Goal: Information Seeking & Learning: Learn about a topic

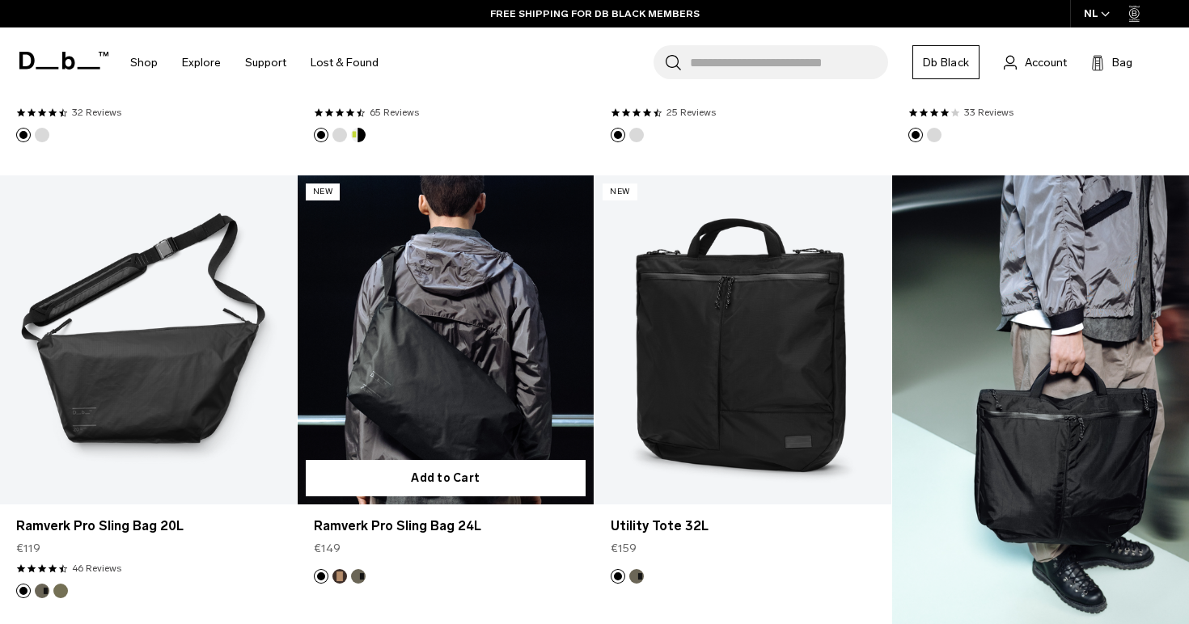
scroll to position [3431, 0]
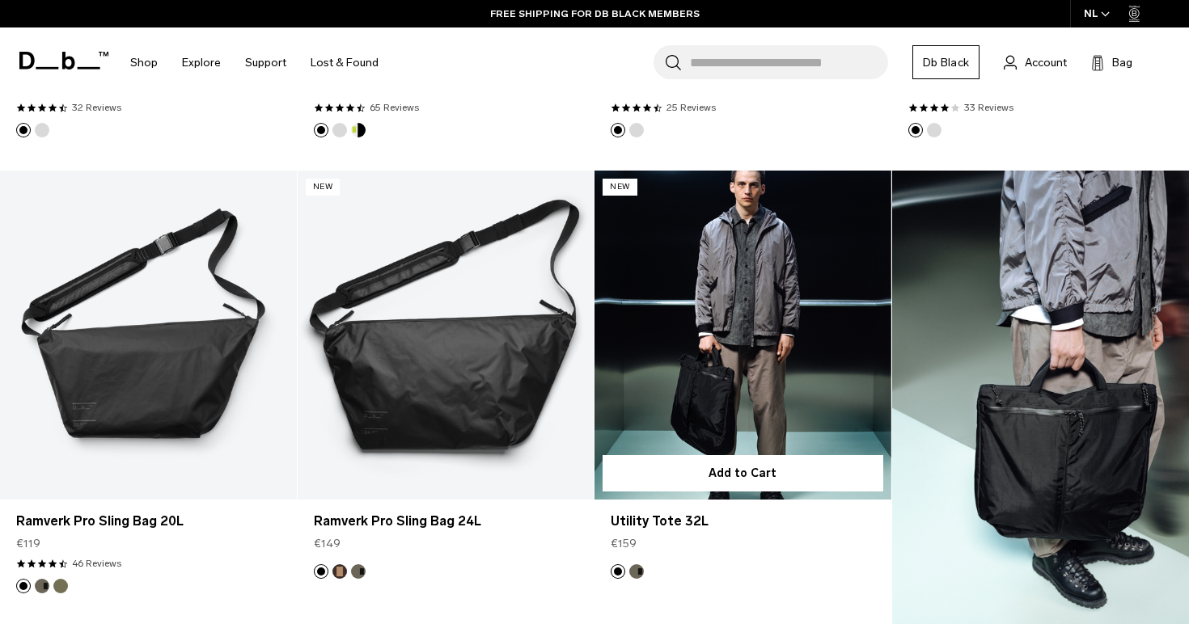
click at [751, 285] on link "Utility Tote 32L" at bounding box center [742, 335] width 297 height 329
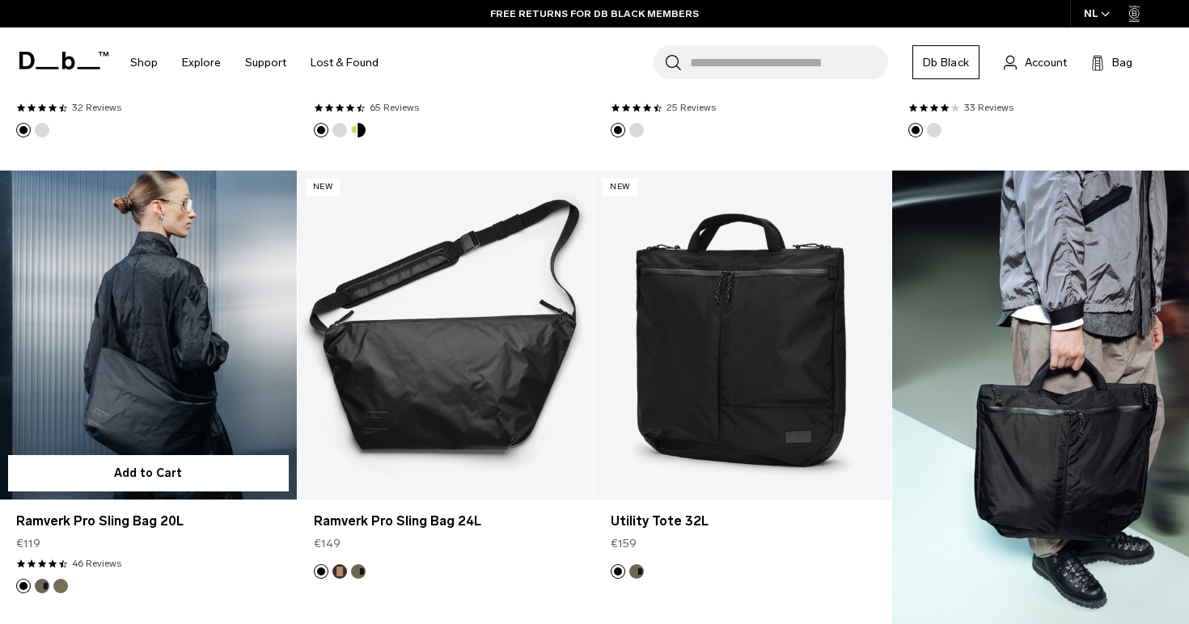
click at [173, 323] on link "Ramverk Pro Sling Bag 20L" at bounding box center [148, 335] width 297 height 329
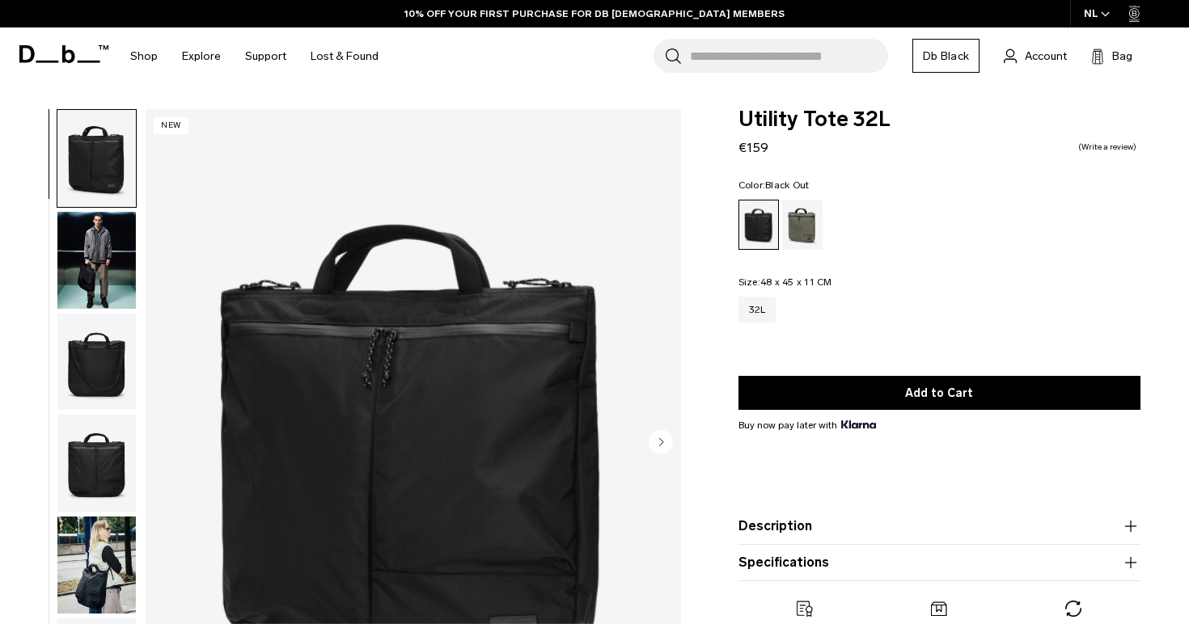
click at [79, 248] on img "button" at bounding box center [96, 260] width 78 height 97
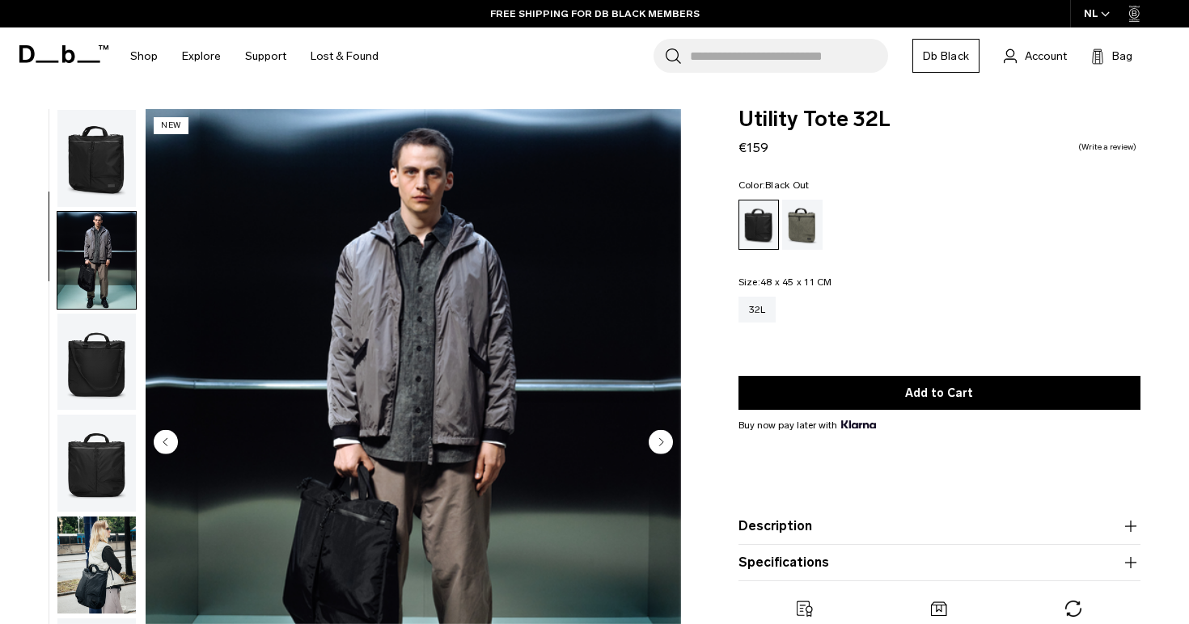
scroll to position [103, 0]
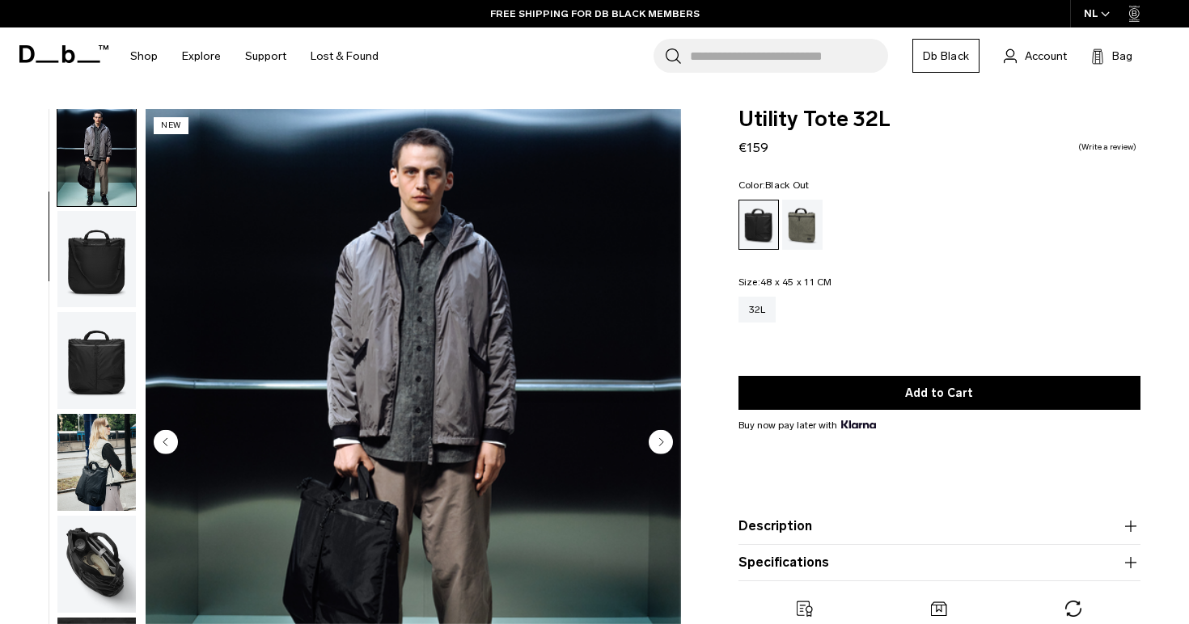
click at [81, 276] on img "button" at bounding box center [96, 259] width 78 height 97
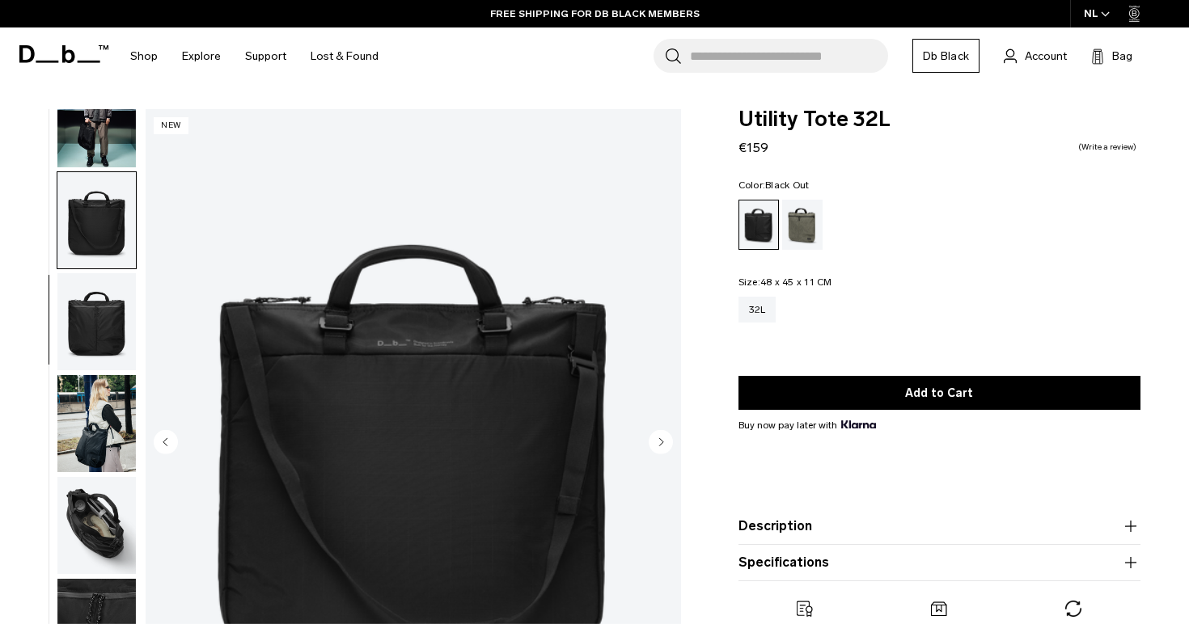
scroll to position [36, 0]
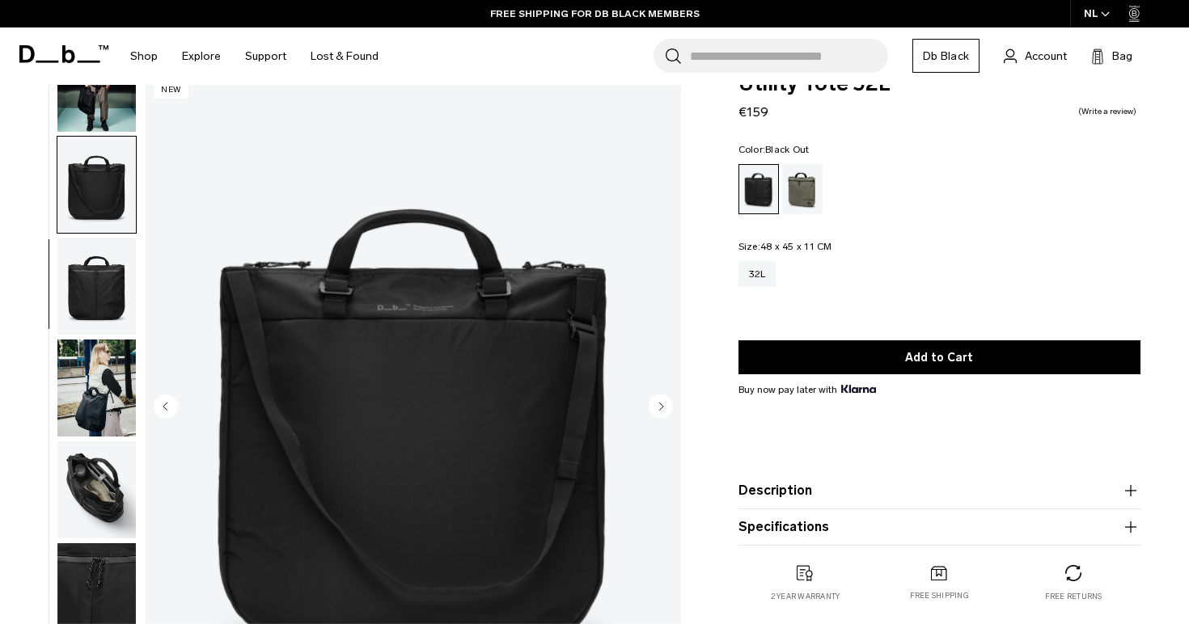
click at [95, 256] on img "button" at bounding box center [96, 286] width 78 height 97
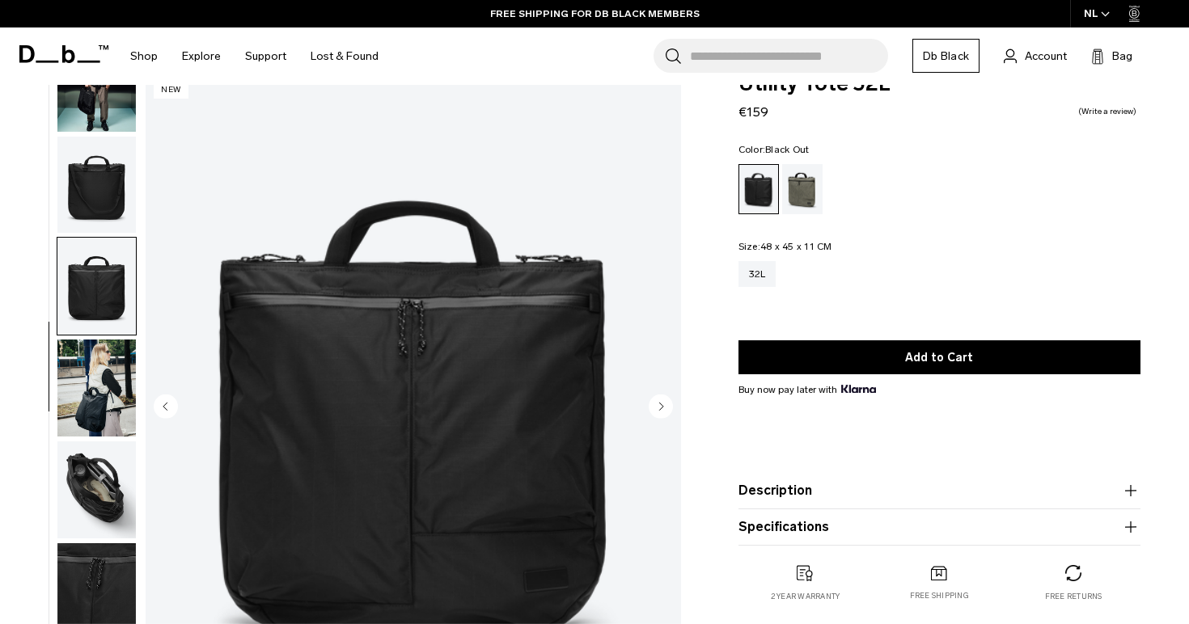
scroll to position [70, 0]
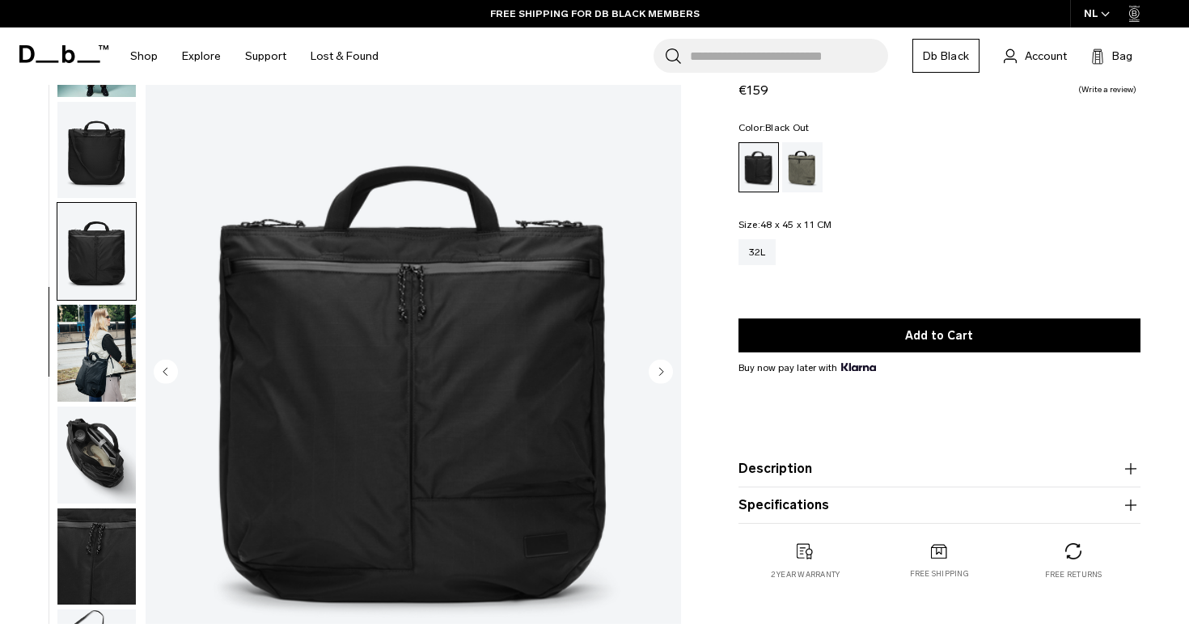
click at [95, 305] on img "button" at bounding box center [96, 353] width 78 height 97
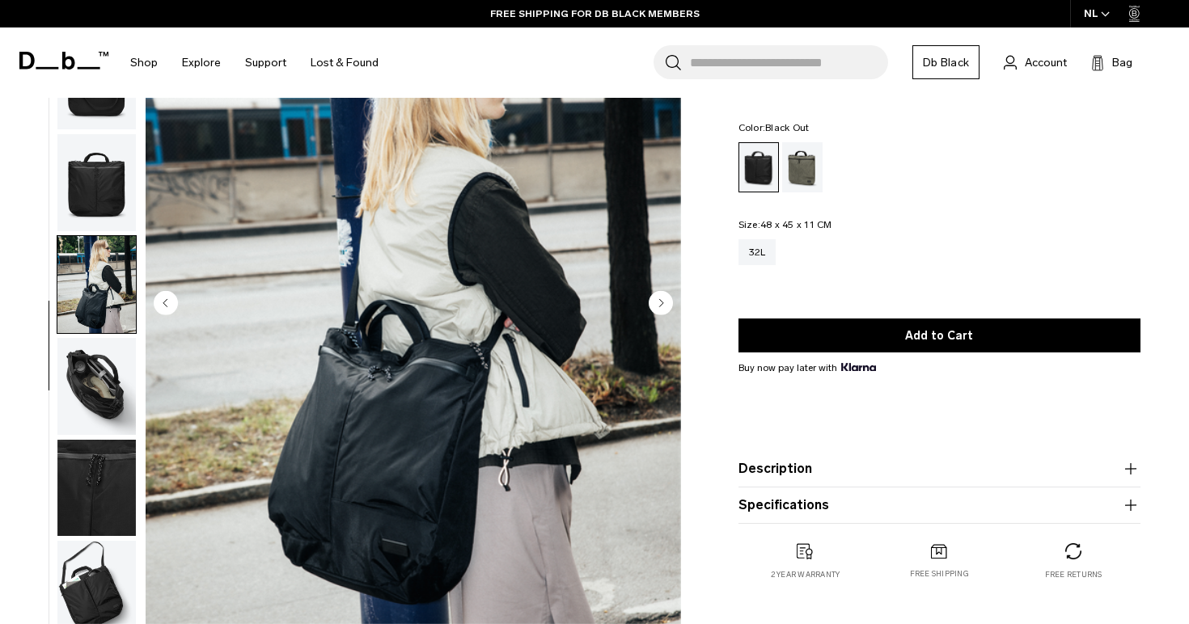
scroll to position [139, 0]
click at [91, 349] on img "button" at bounding box center [96, 386] width 78 height 97
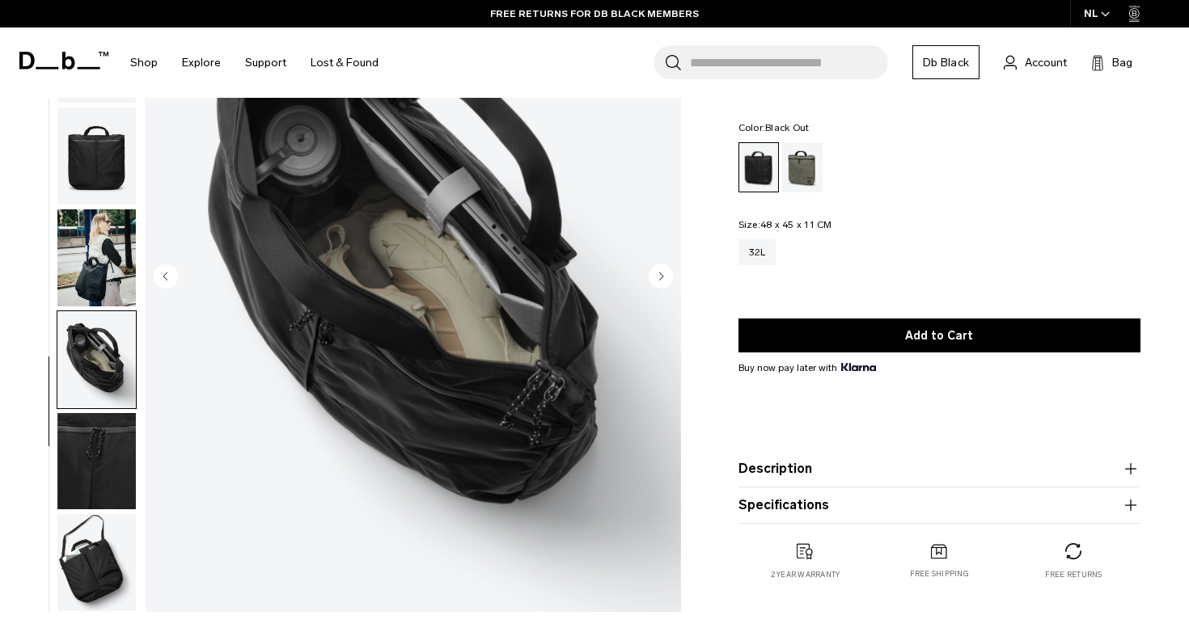
scroll to position [170, 0]
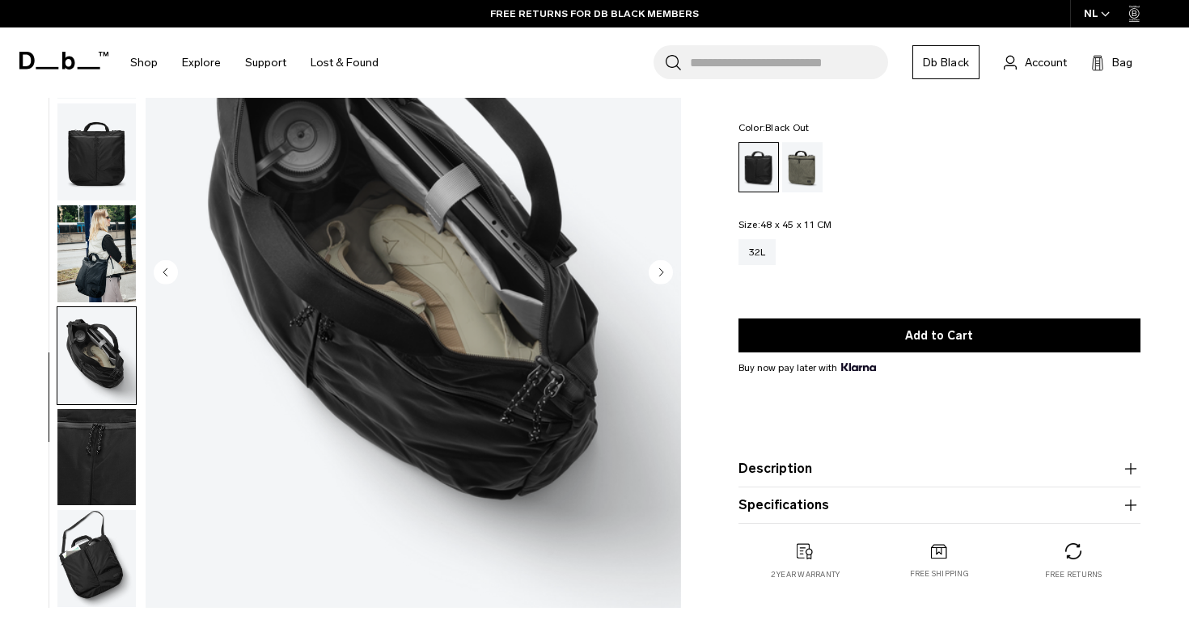
click at [95, 417] on img "button" at bounding box center [96, 457] width 78 height 97
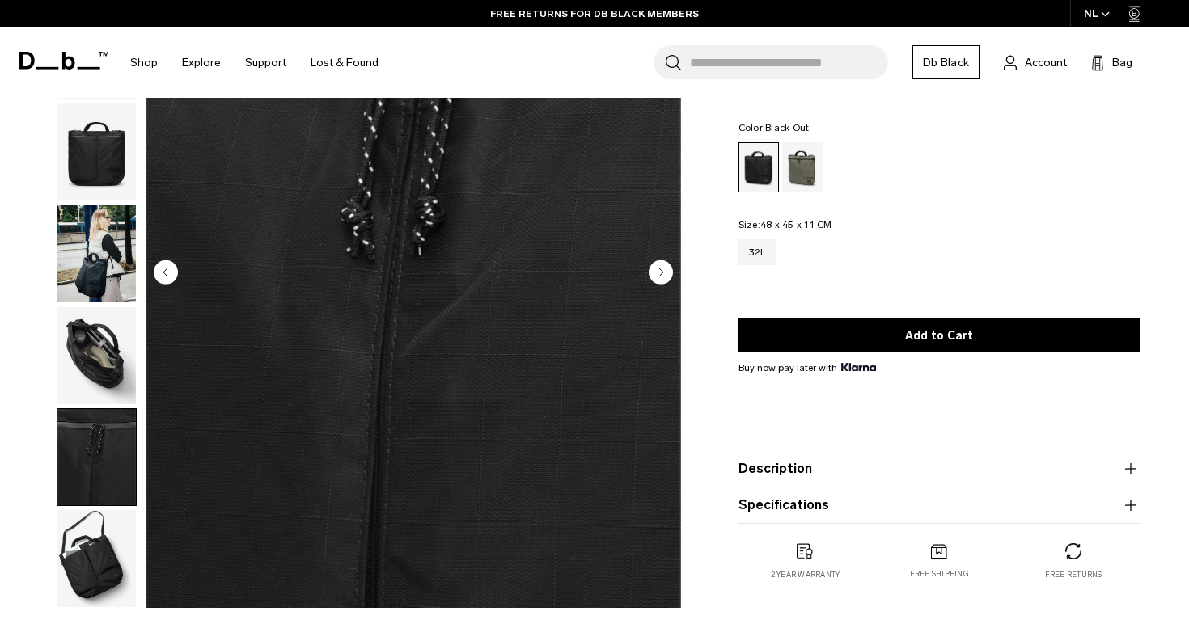
click at [96, 548] on img "button" at bounding box center [96, 558] width 78 height 97
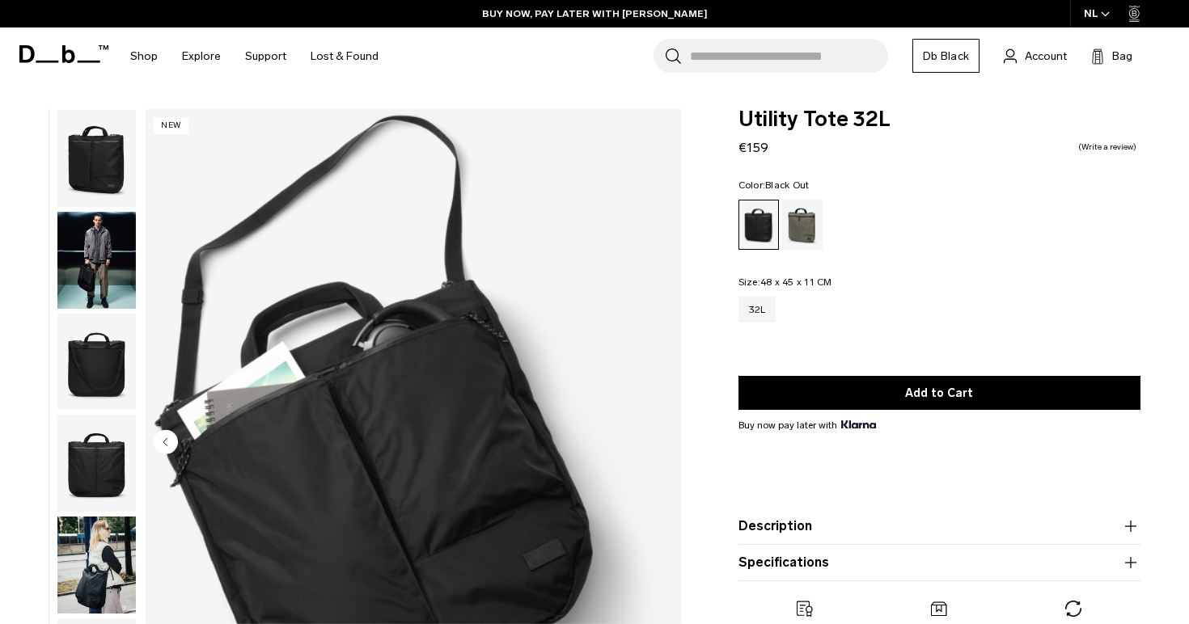
scroll to position [0, 0]
click at [98, 163] on img "button" at bounding box center [96, 158] width 78 height 97
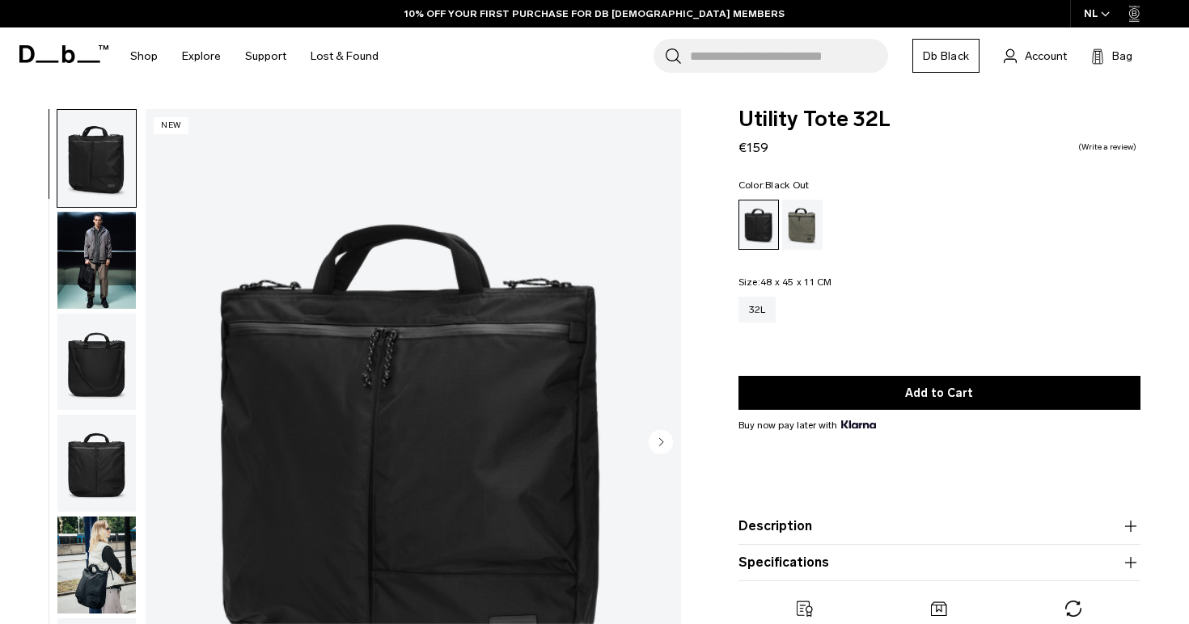
click at [91, 243] on img "button" at bounding box center [96, 260] width 78 height 97
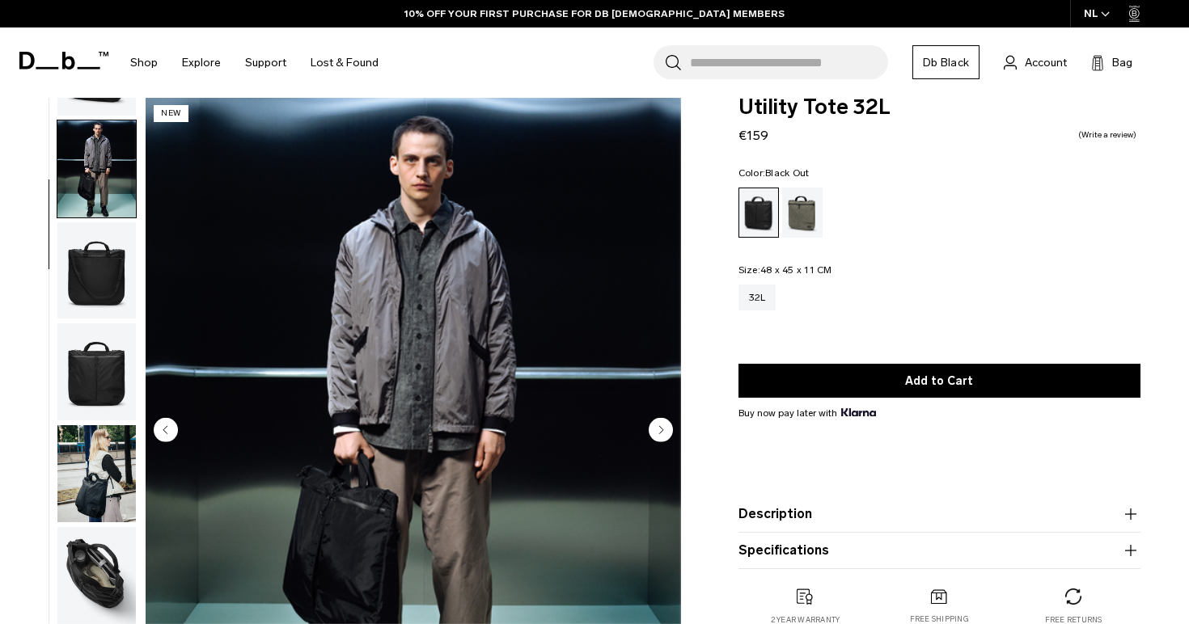
scroll to position [10, 0]
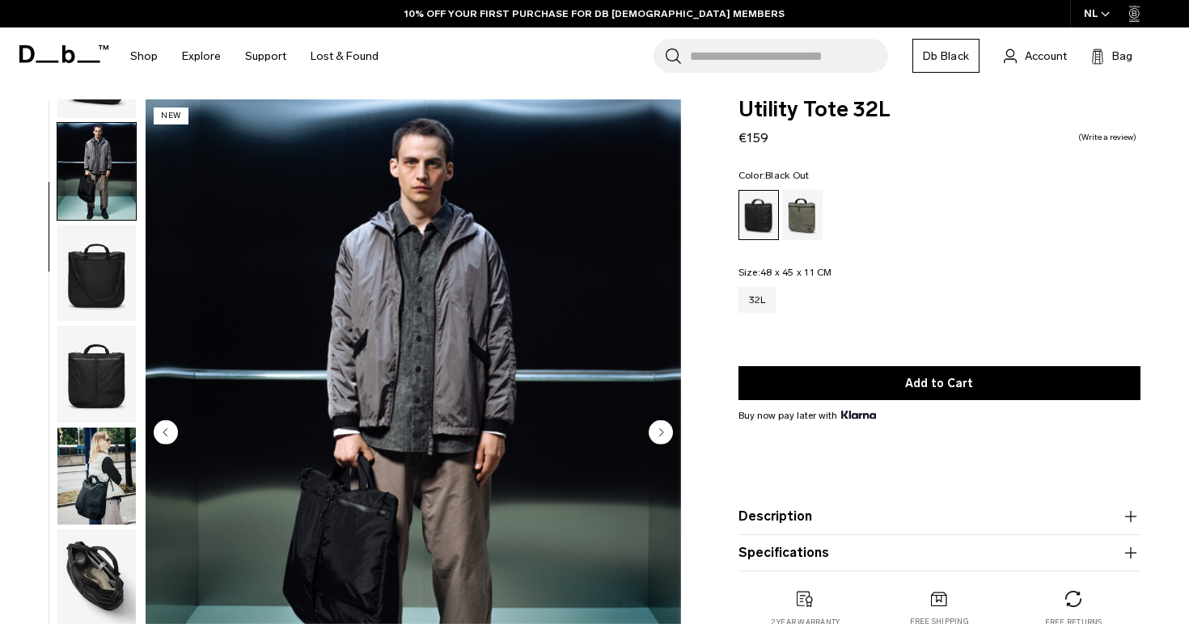
click at [119, 263] on img "button" at bounding box center [96, 273] width 78 height 97
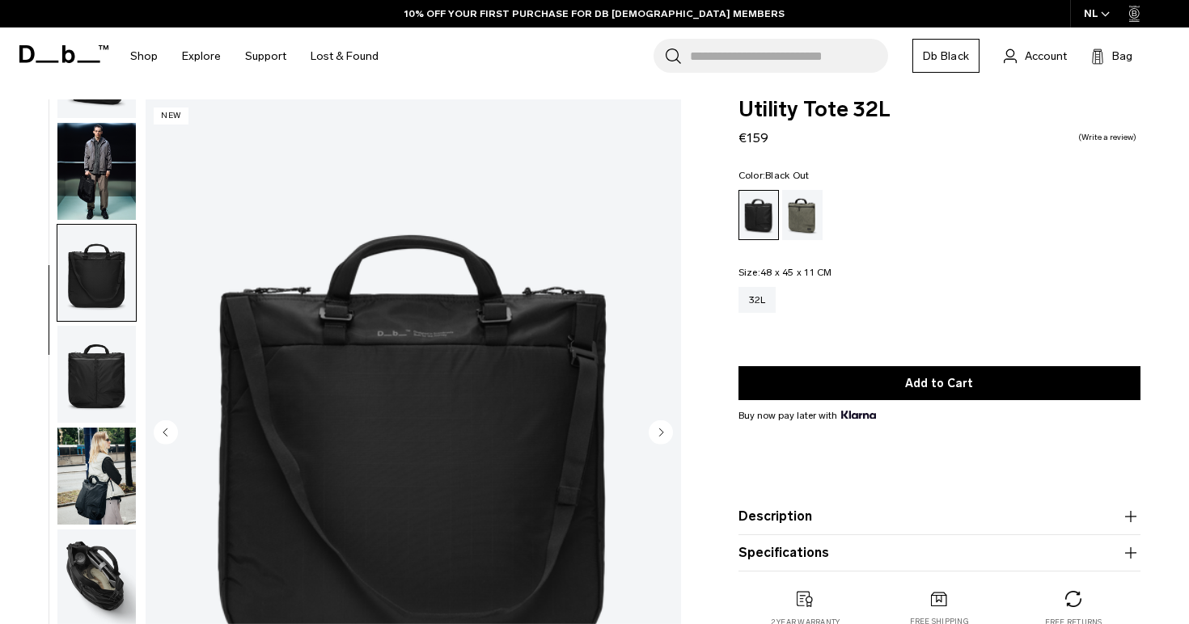
scroll to position [151, 0]
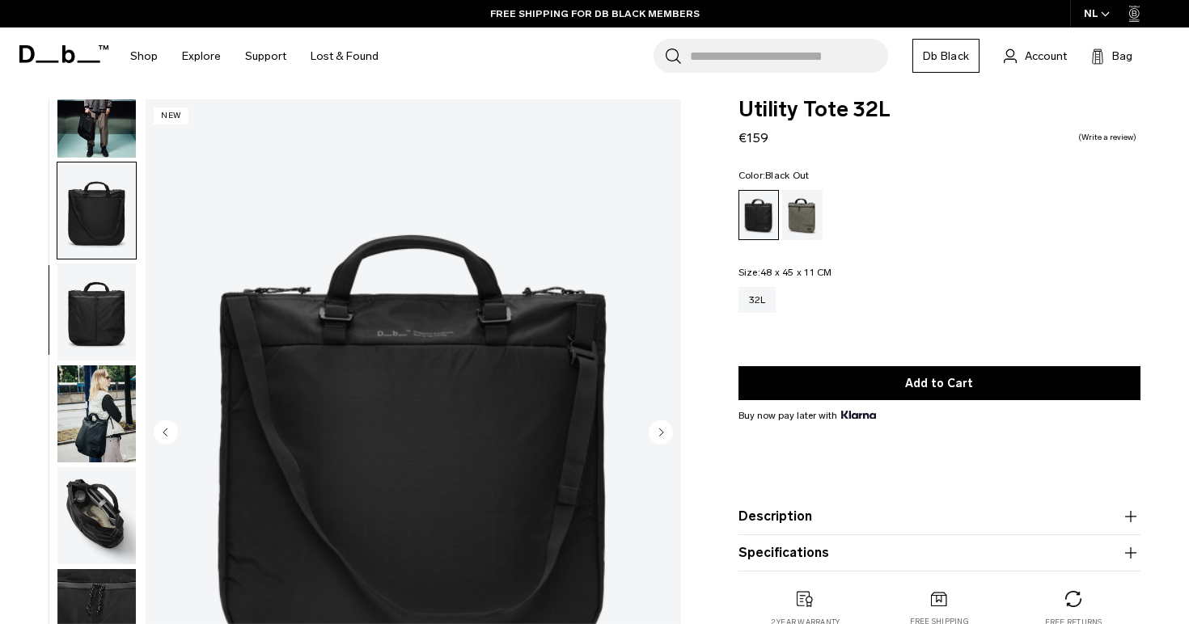
click at [71, 286] on img "button" at bounding box center [96, 312] width 78 height 97
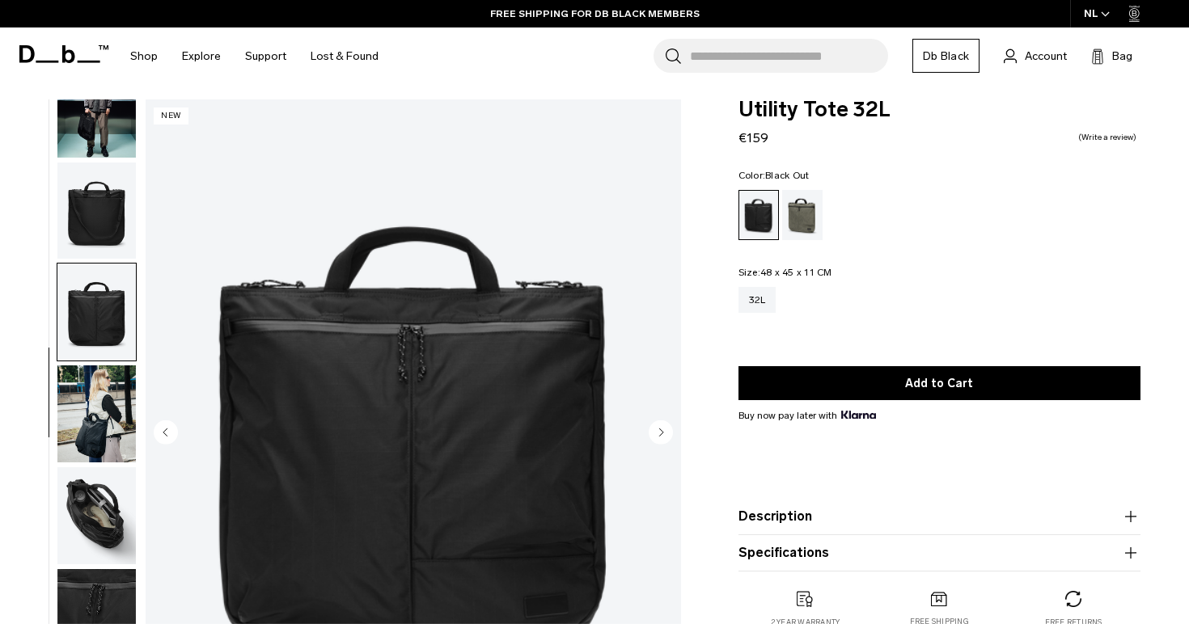
click at [95, 399] on img "button" at bounding box center [96, 414] width 78 height 97
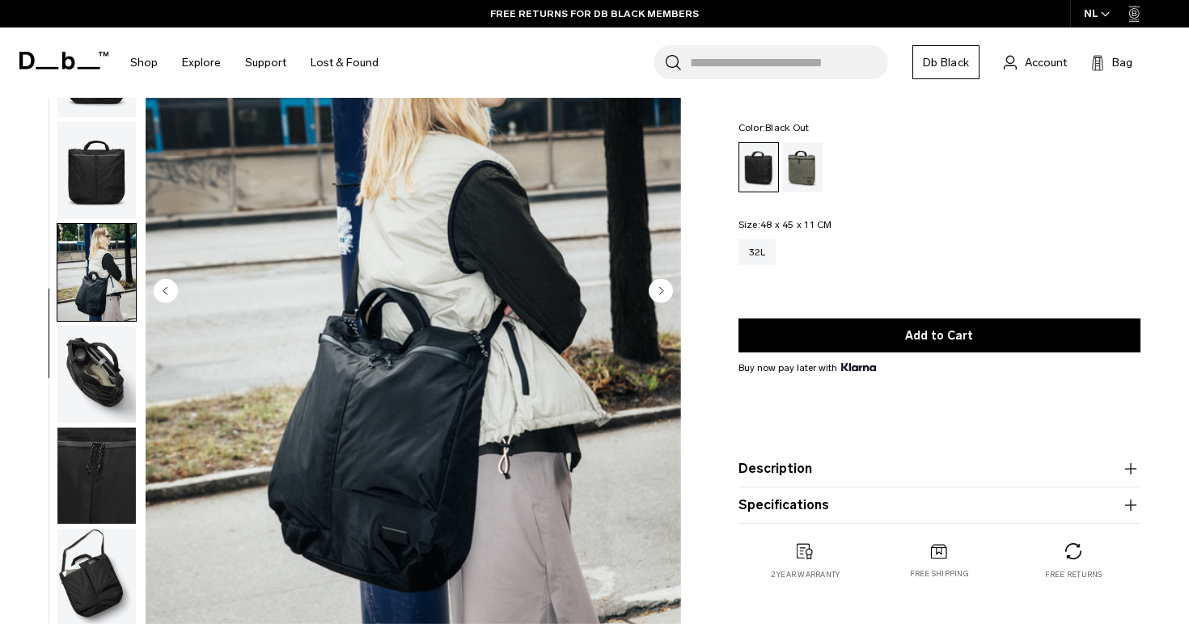
scroll to position [148, 0]
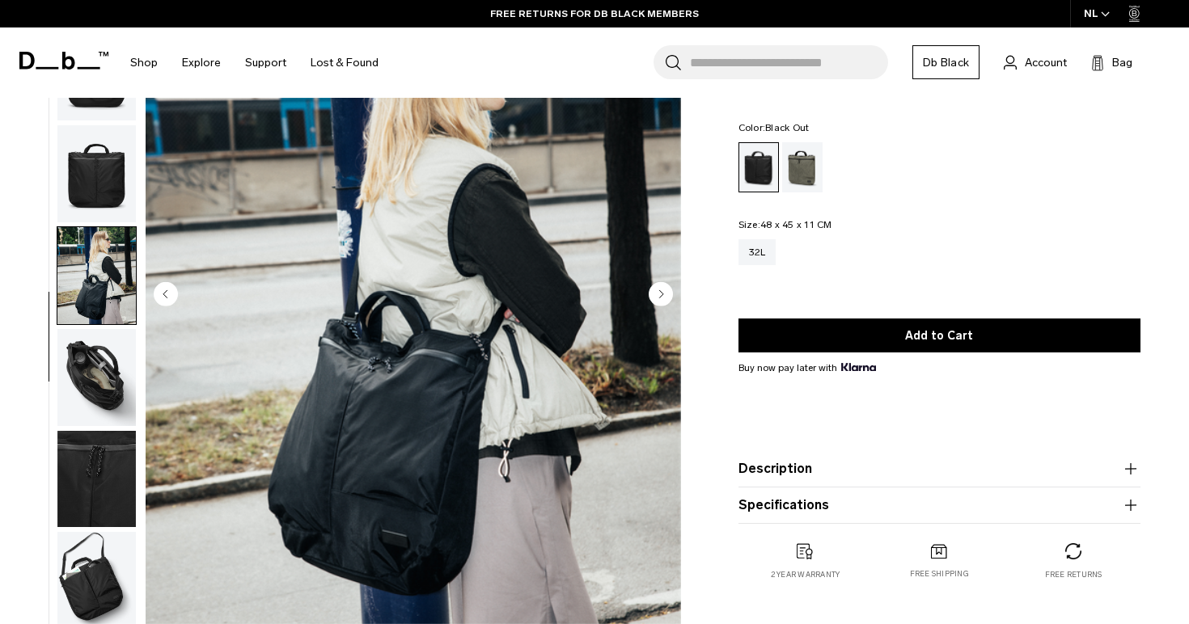
click at [91, 374] on img "button" at bounding box center [96, 377] width 78 height 97
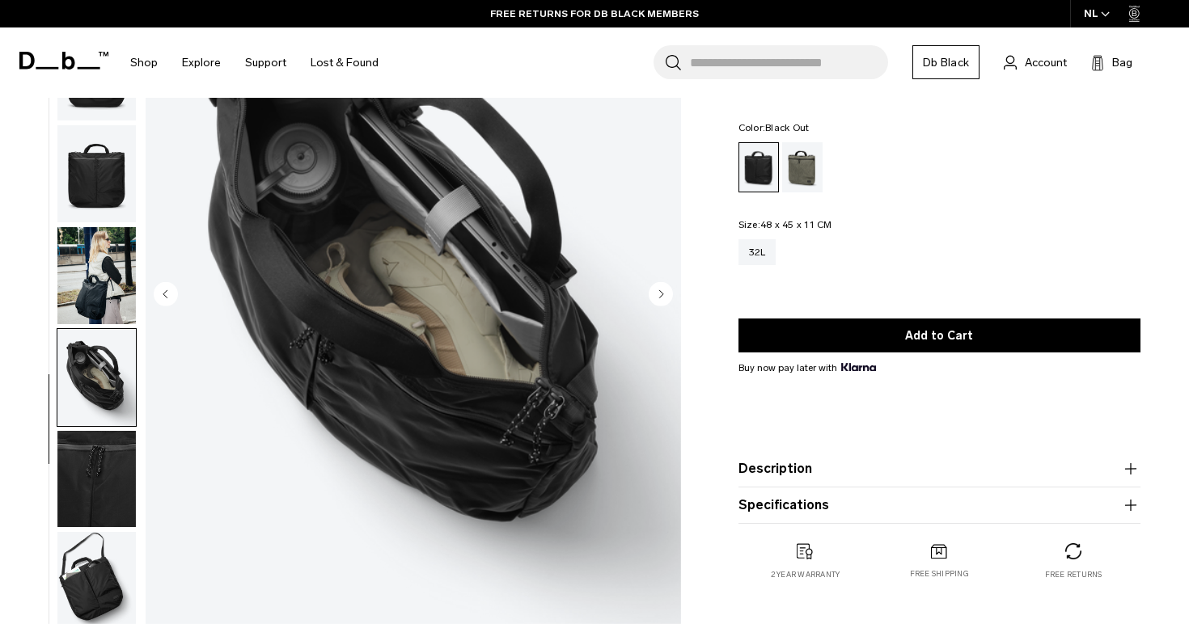
click at [95, 491] on img "button" at bounding box center [96, 479] width 78 height 97
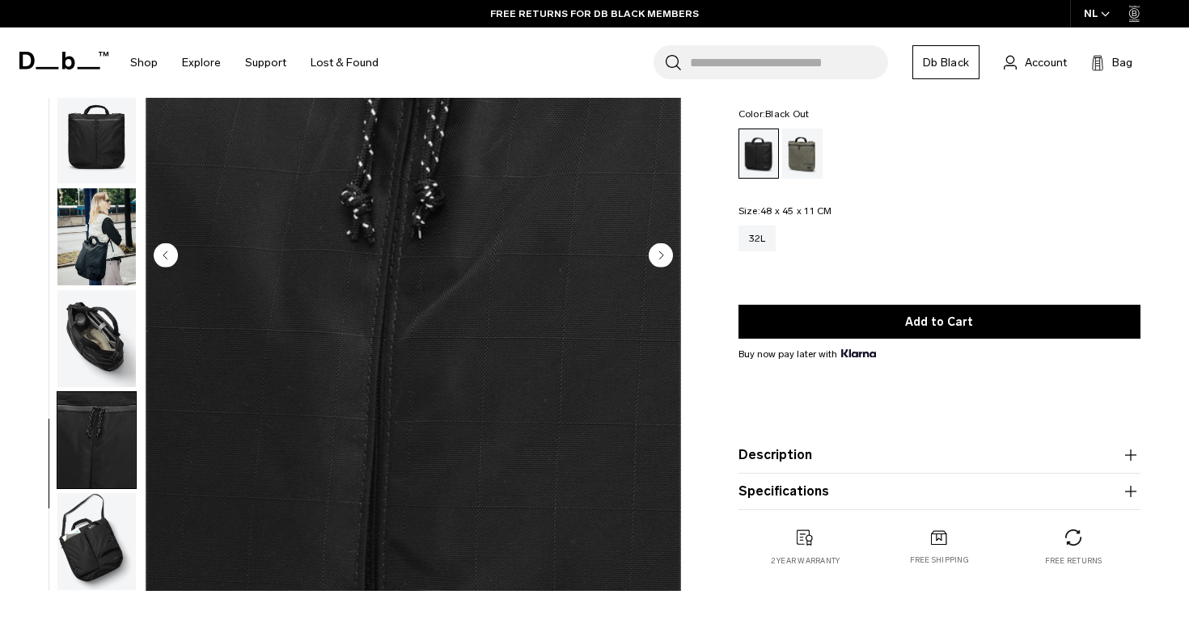
scroll to position [195, 0]
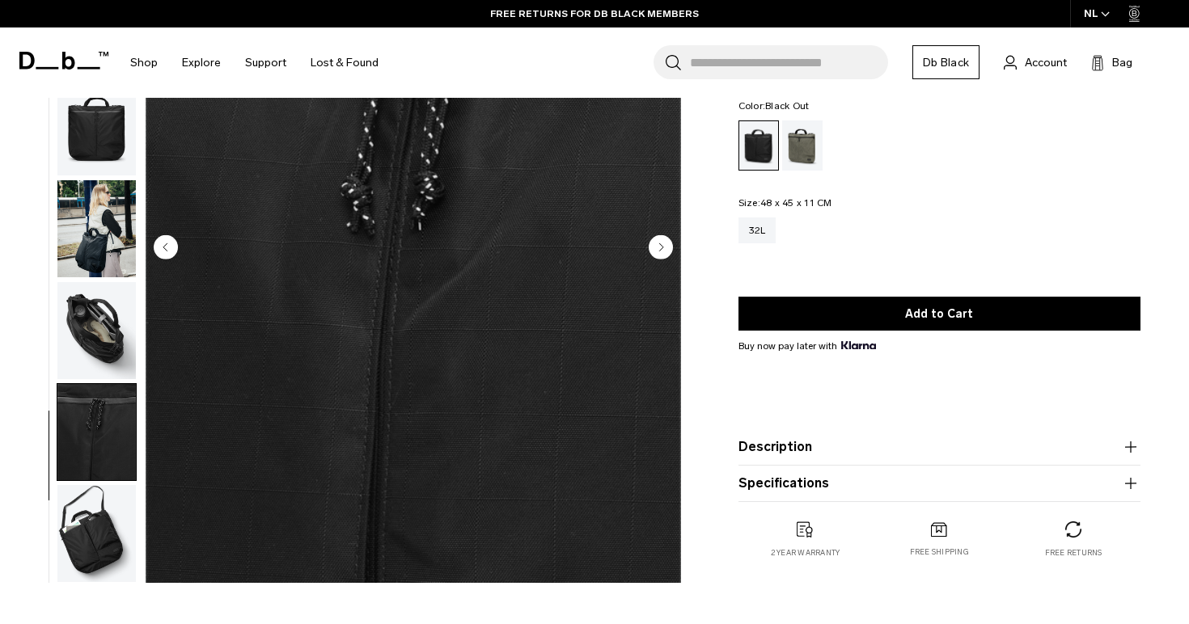
click at [86, 512] on img "button" at bounding box center [96, 533] width 78 height 97
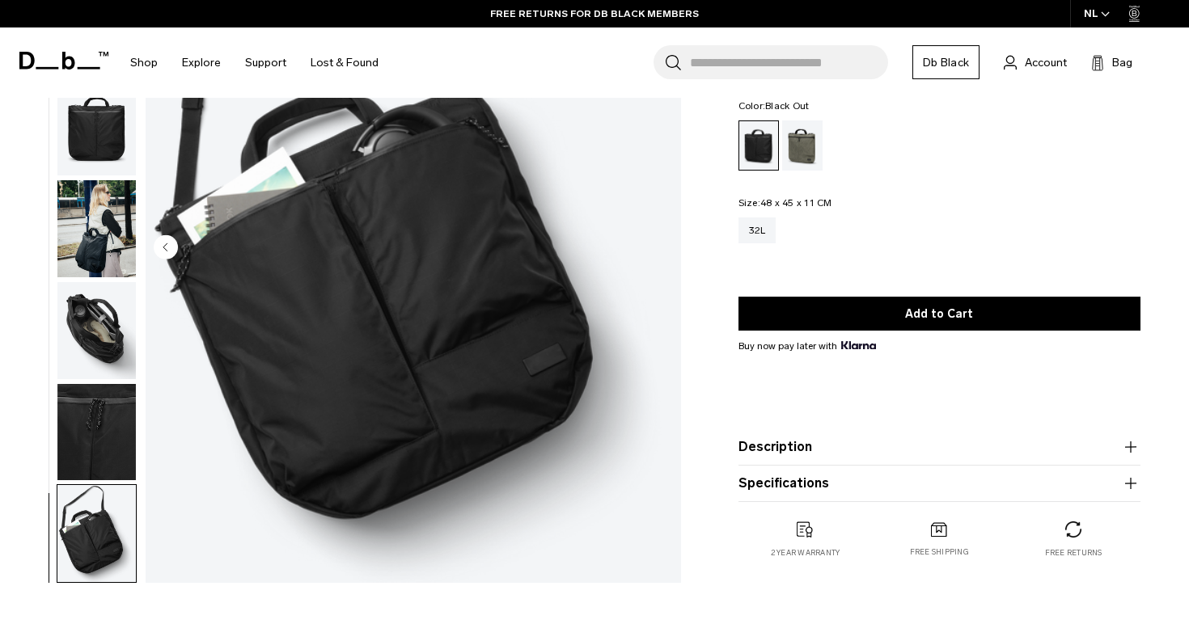
click at [86, 512] on img "button" at bounding box center [96, 533] width 78 height 97
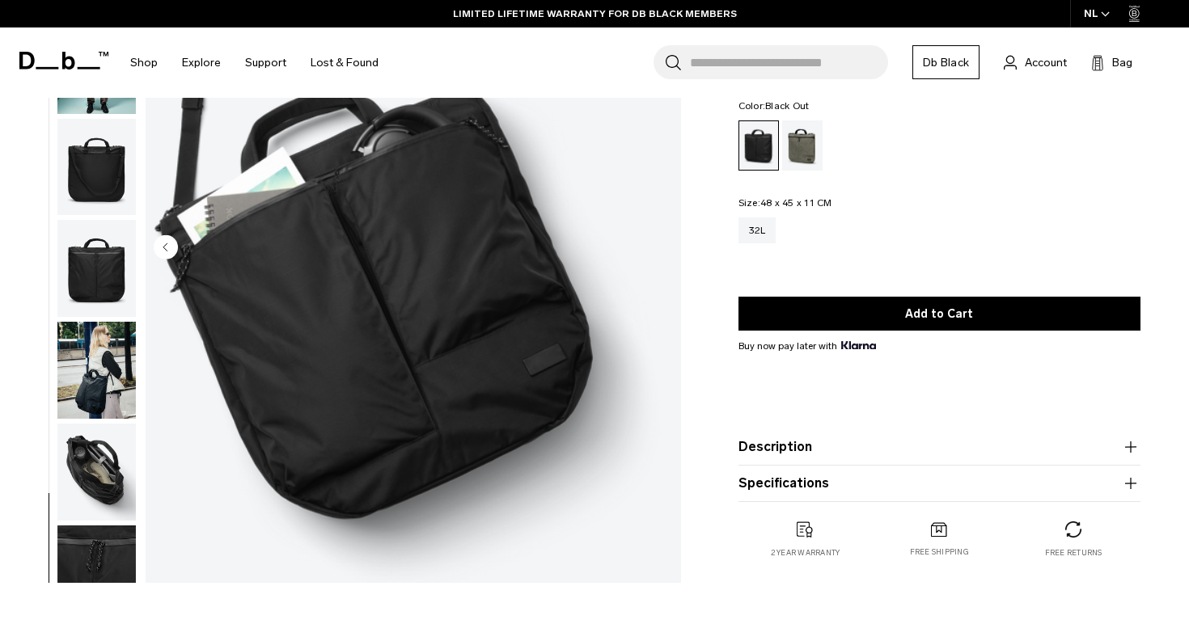
scroll to position [0, 0]
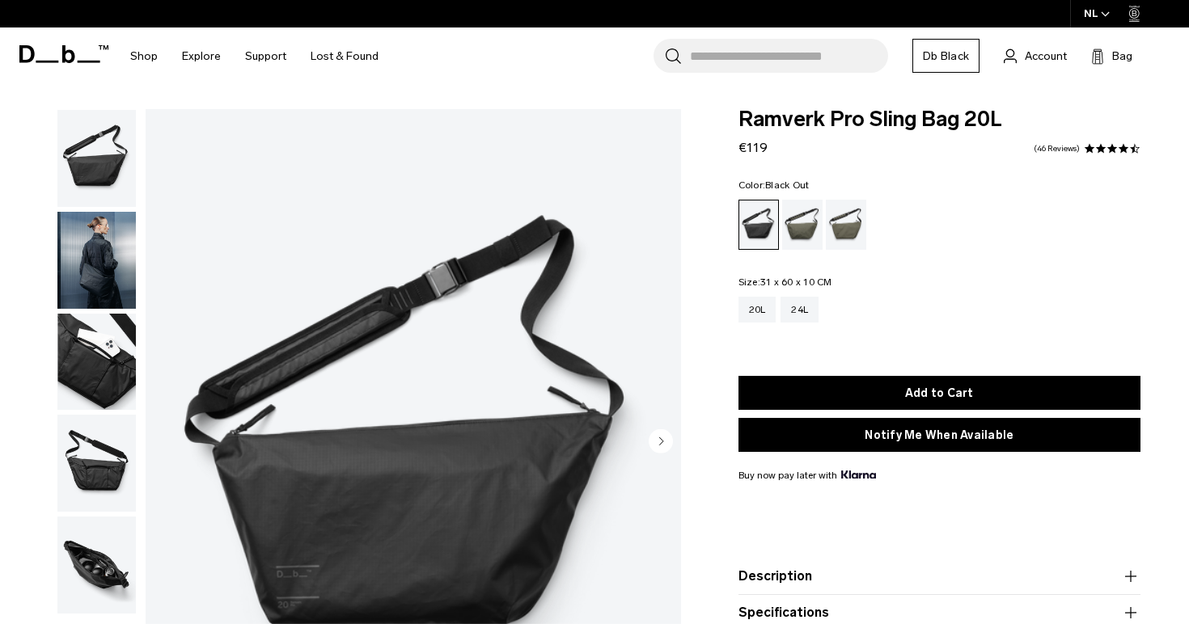
click at [96, 155] on img "button" at bounding box center [96, 158] width 78 height 97
click at [93, 239] on img "button" at bounding box center [96, 260] width 78 height 97
click at [87, 330] on img "button" at bounding box center [96, 362] width 78 height 97
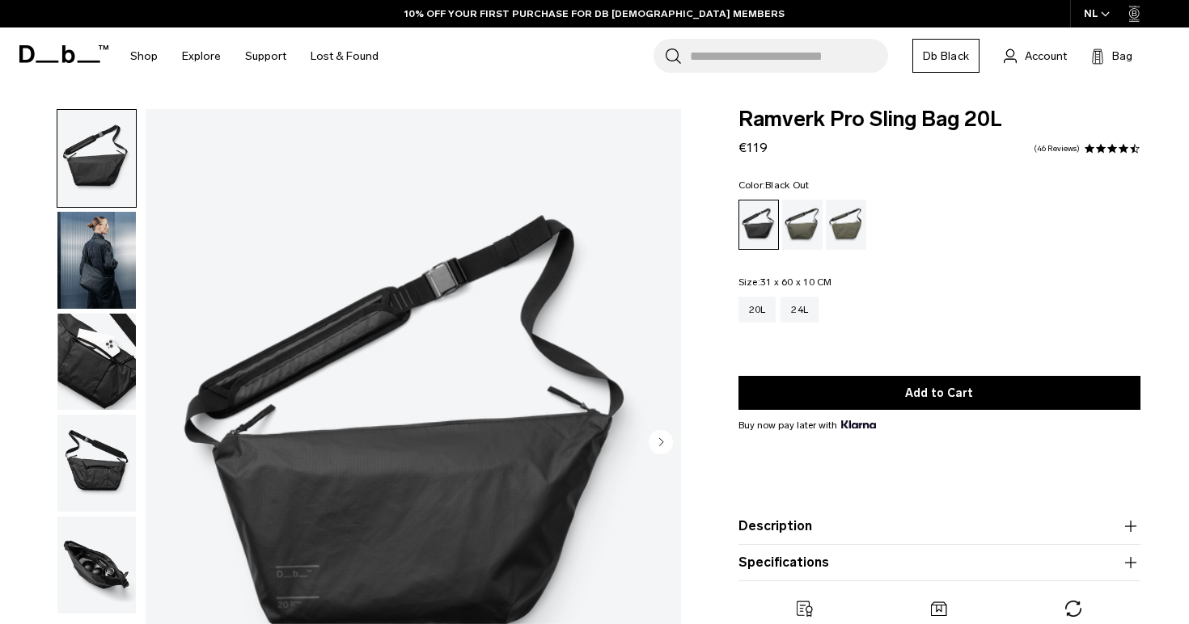
click at [87, 376] on img "button" at bounding box center [96, 362] width 78 height 97
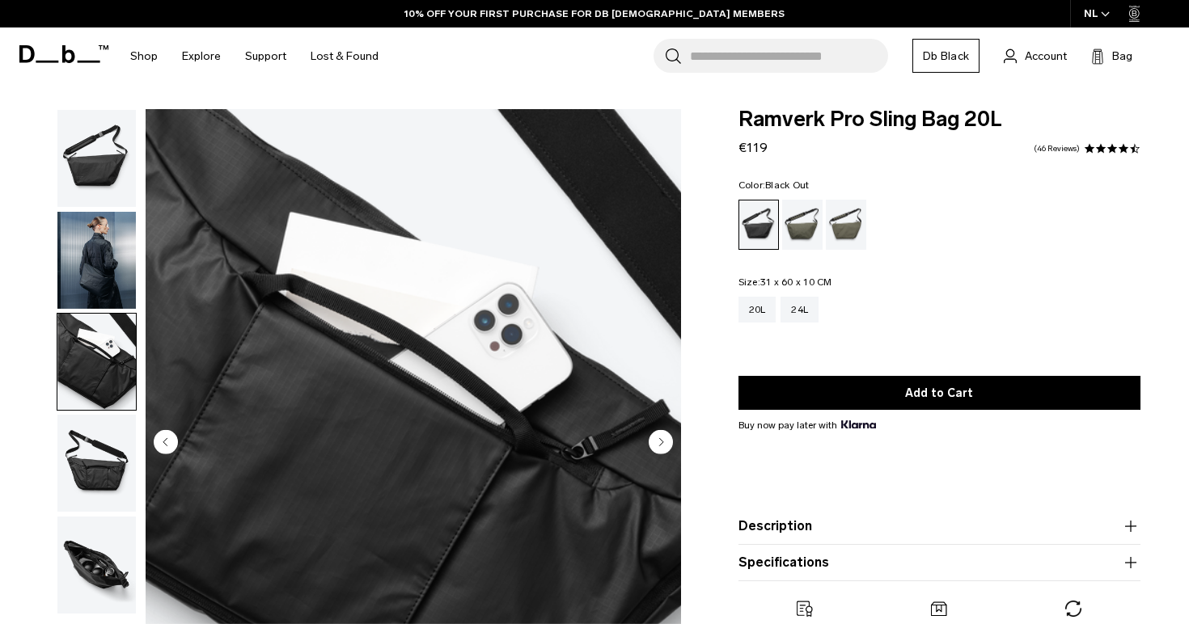
click at [107, 465] on img "button" at bounding box center [96, 463] width 78 height 97
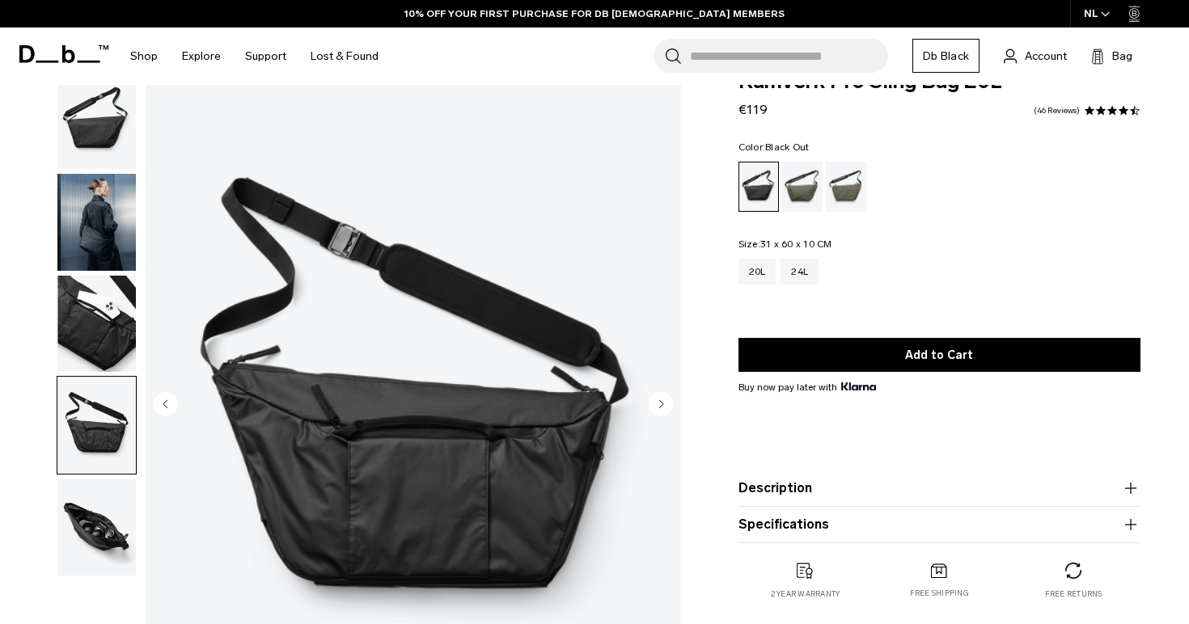
scroll to position [49, 0]
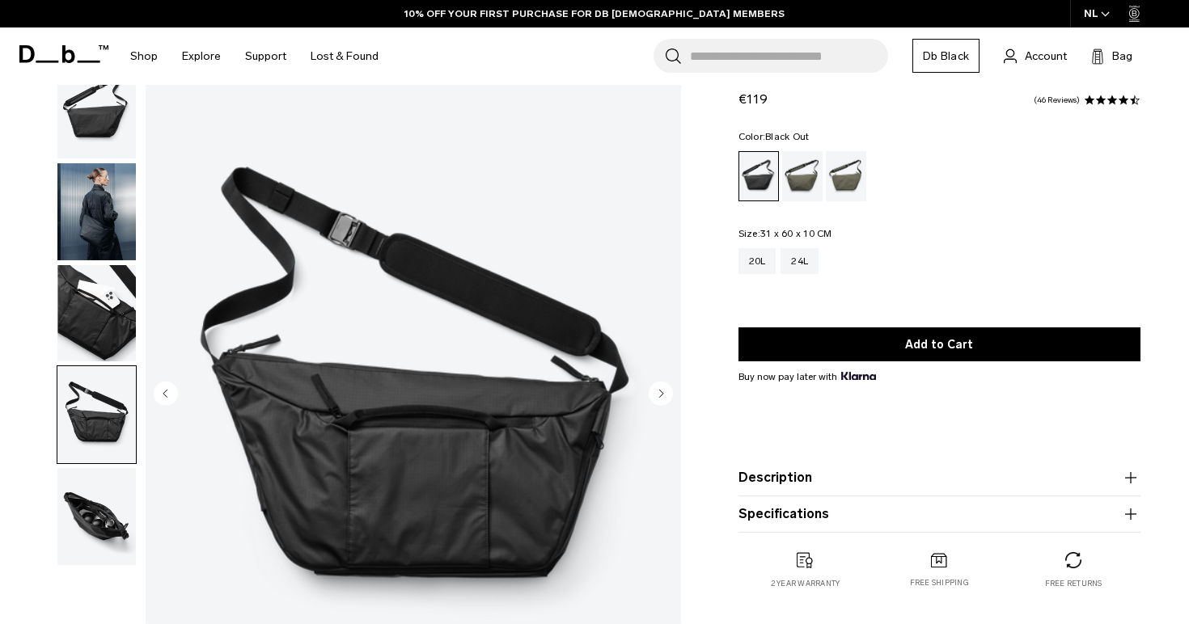
click at [96, 497] on img "button" at bounding box center [96, 516] width 78 height 97
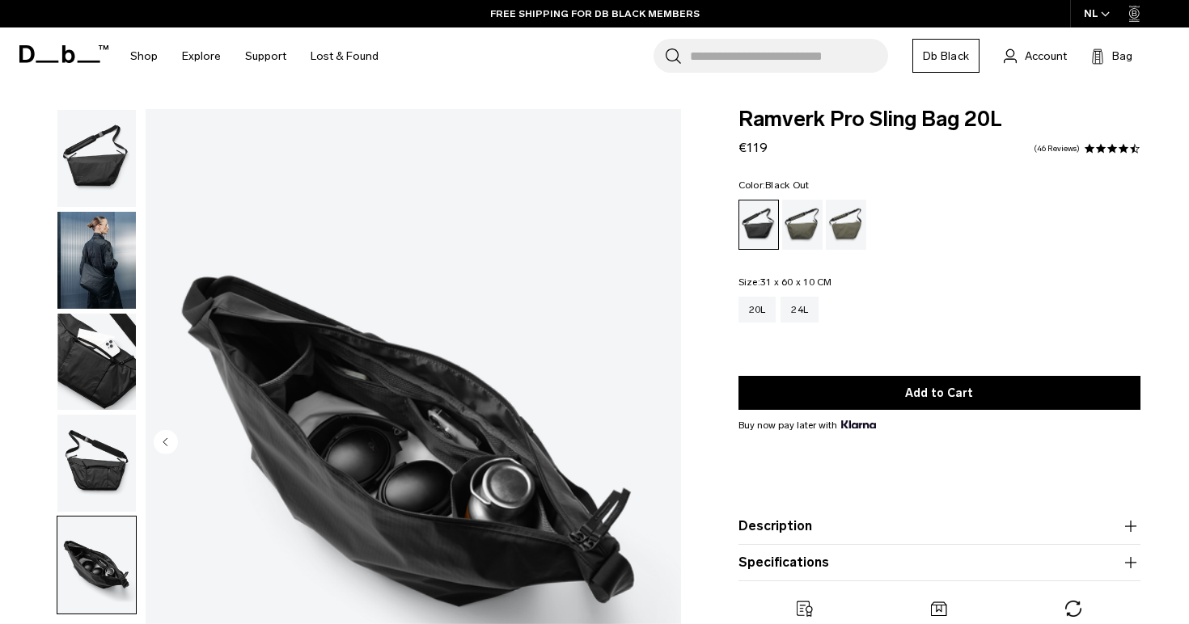
scroll to position [0, 0]
click at [127, 196] on img "button" at bounding box center [96, 158] width 78 height 97
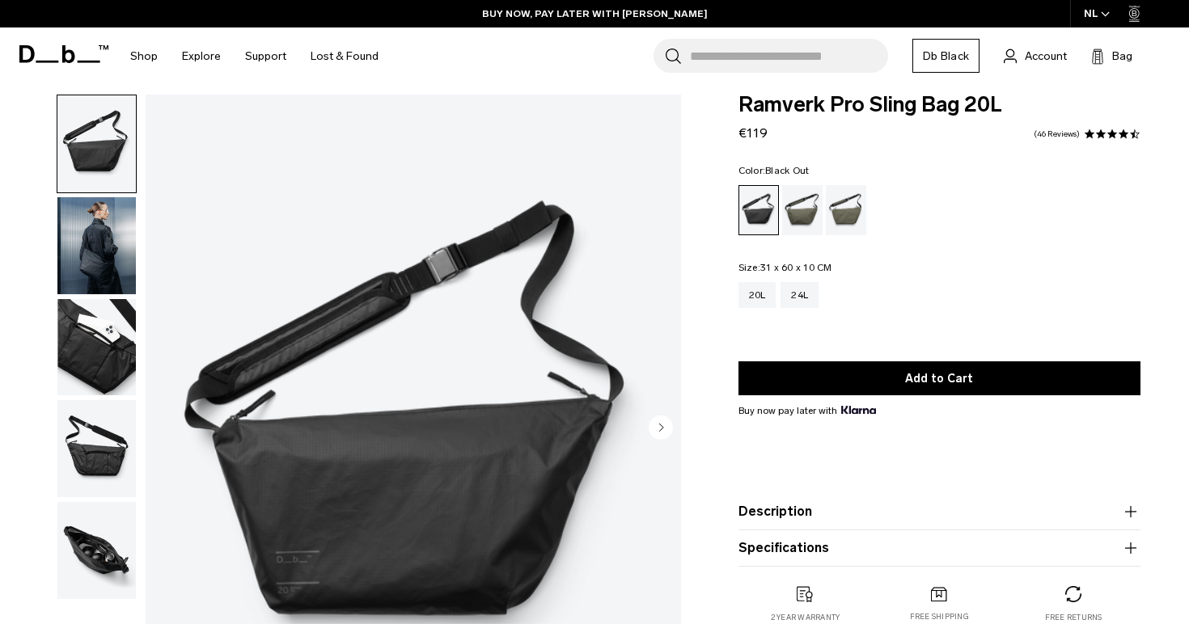
scroll to position [13, 0]
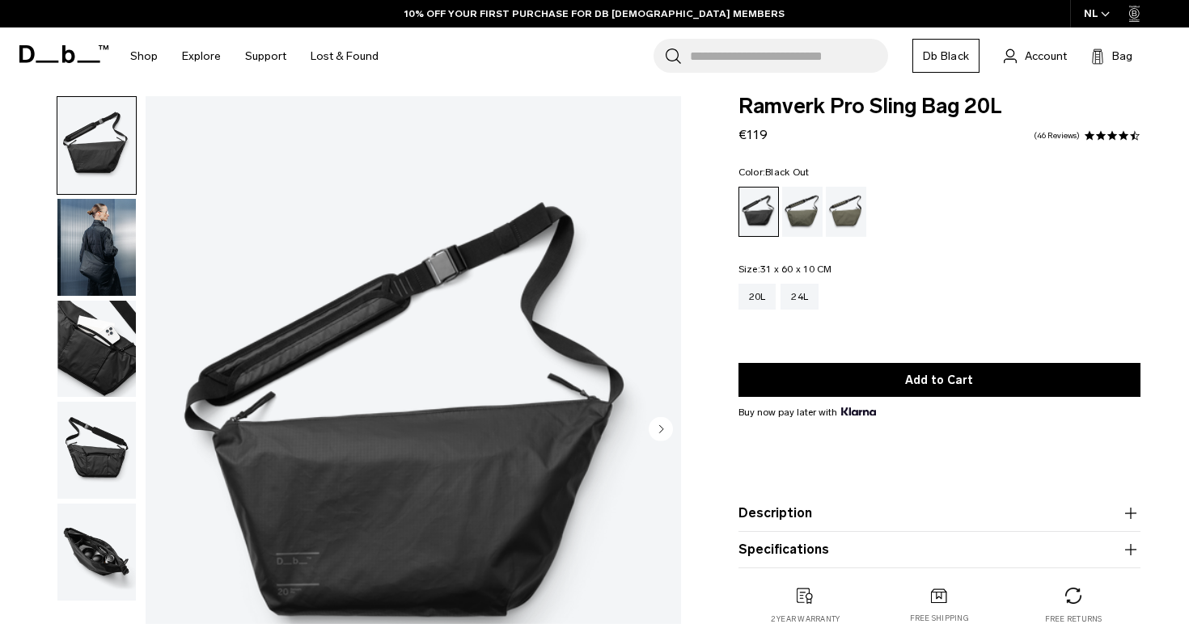
click at [75, 253] on img "button" at bounding box center [96, 247] width 78 height 97
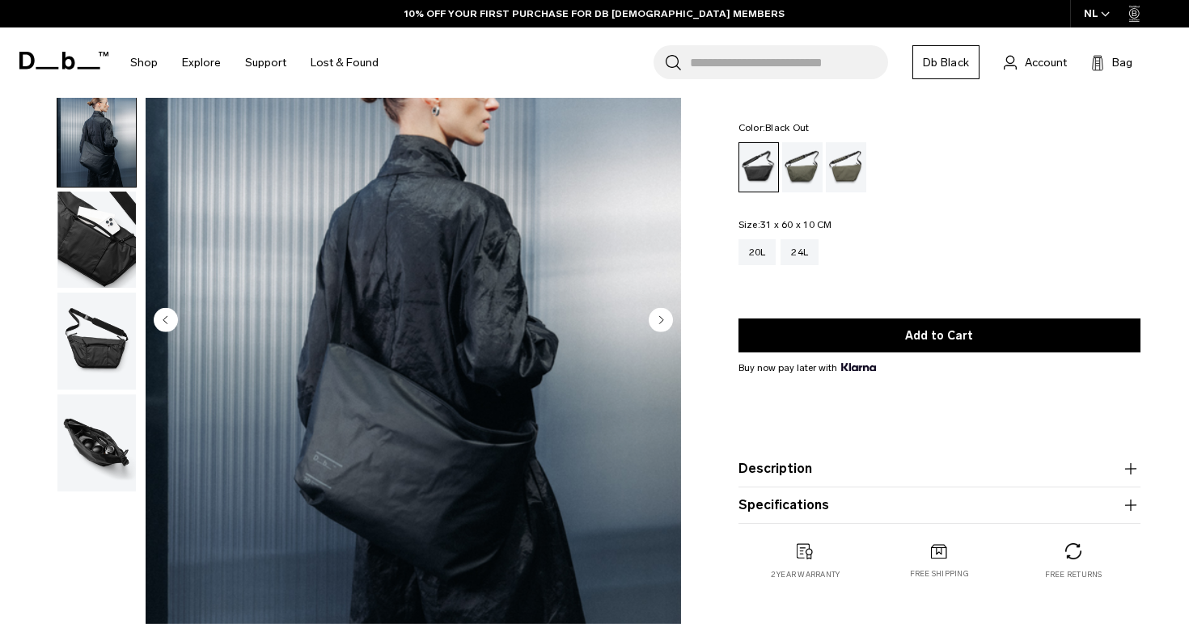
scroll to position [122, 0]
click at [97, 215] on img "button" at bounding box center [96, 240] width 78 height 97
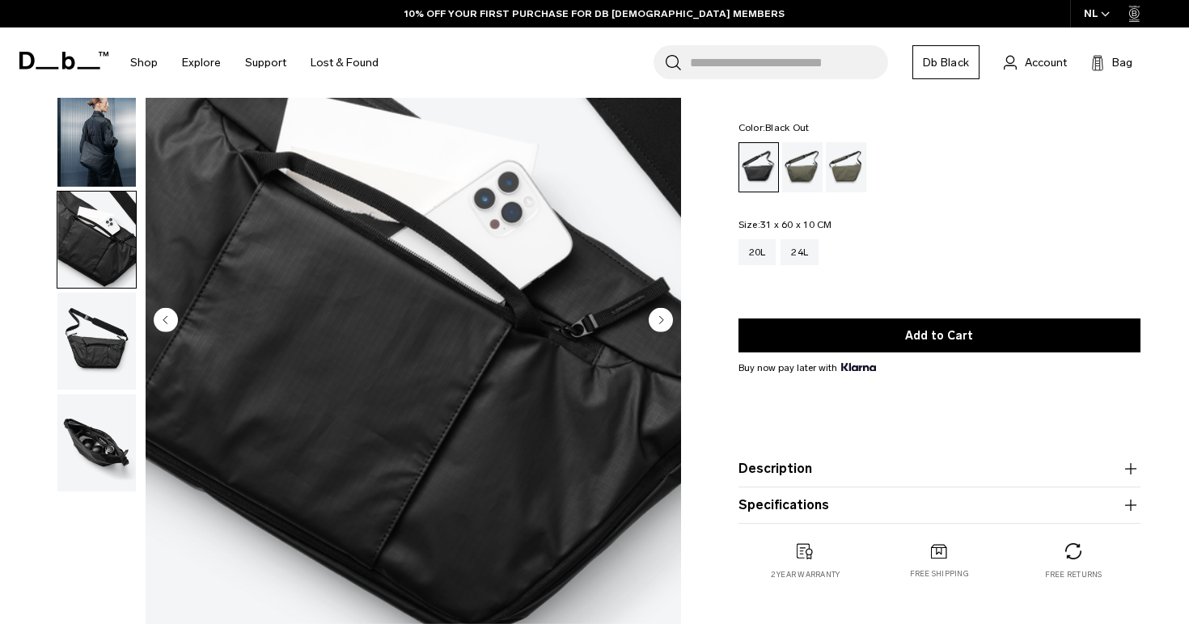
click at [98, 332] on img "button" at bounding box center [96, 341] width 78 height 97
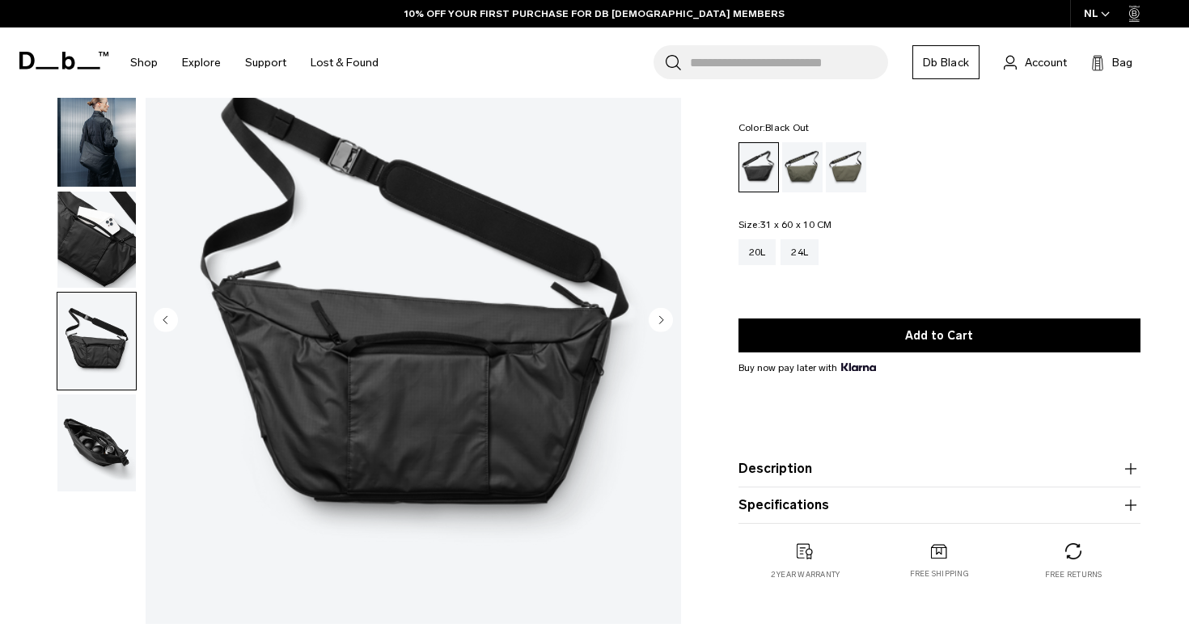
click at [90, 508] on div at bounding box center [93, 321] width 88 height 669
click at [129, 399] on img "button" at bounding box center [96, 443] width 78 height 97
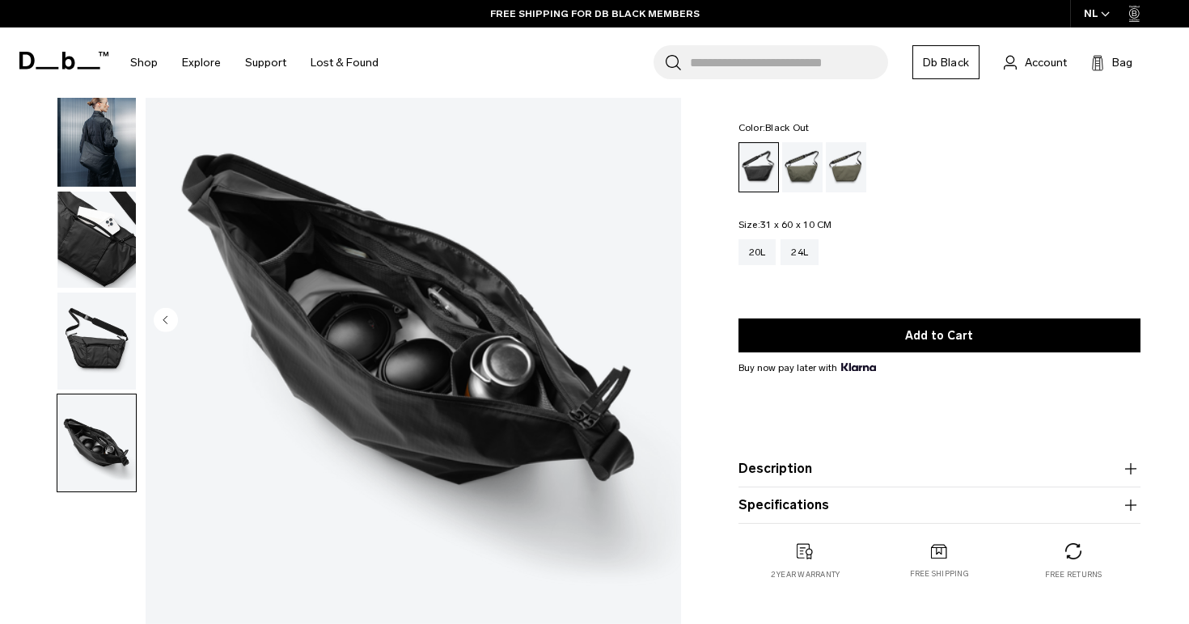
click at [109, 348] on img "button" at bounding box center [96, 341] width 78 height 97
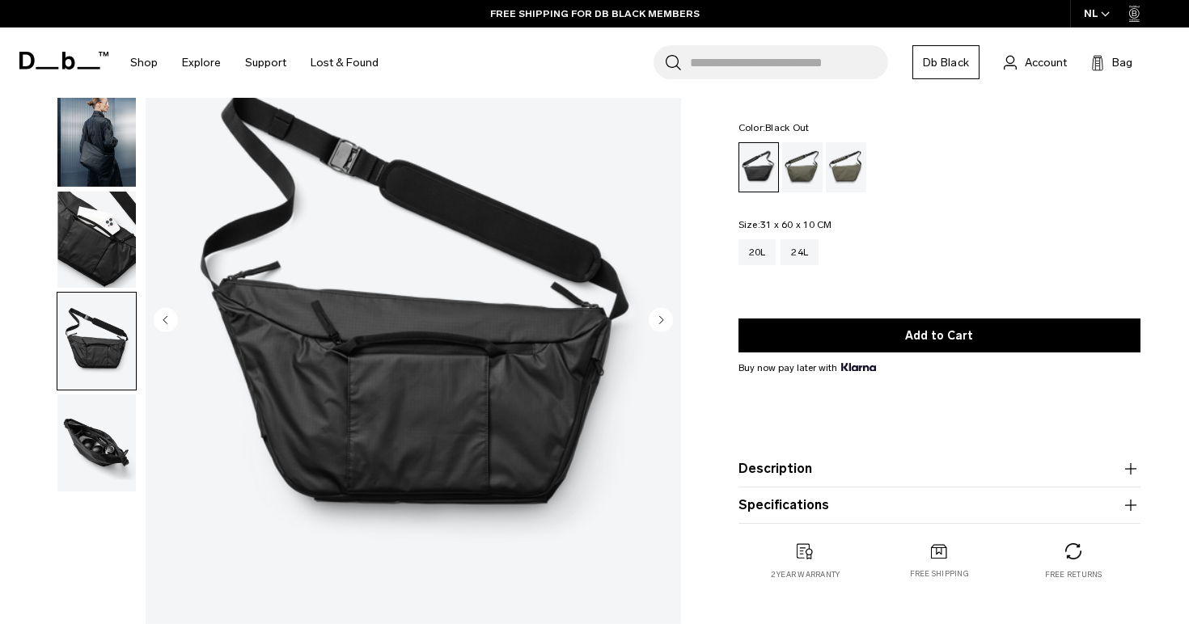
click at [92, 229] on img "button" at bounding box center [96, 240] width 78 height 97
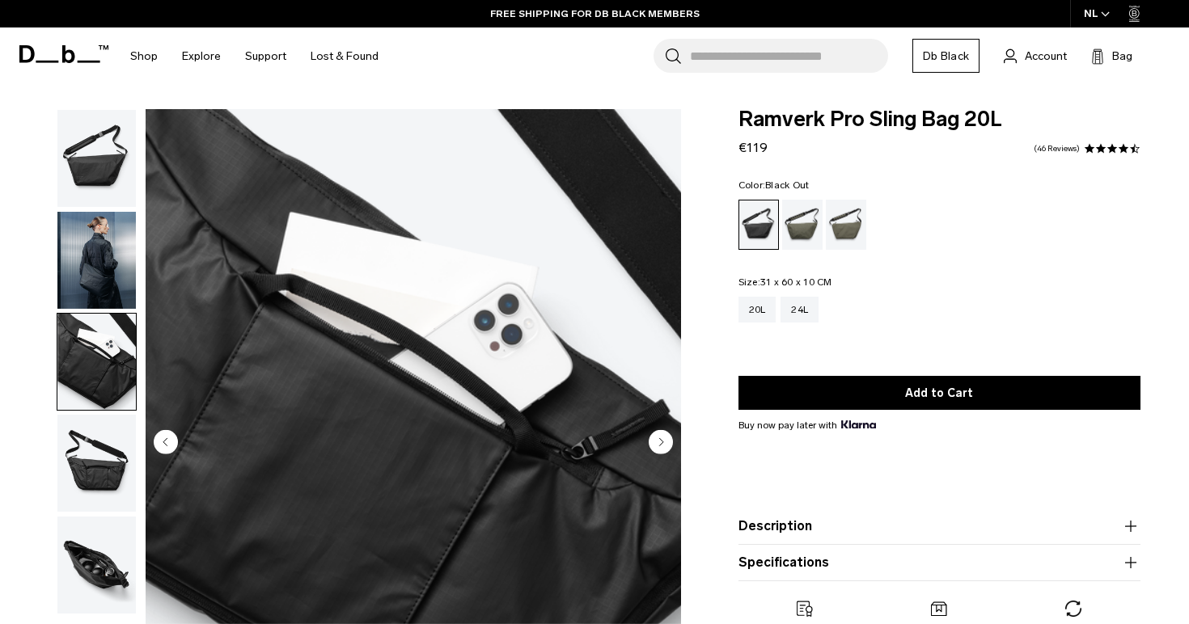
scroll to position [0, 0]
click at [92, 229] on img "button" at bounding box center [96, 260] width 78 height 97
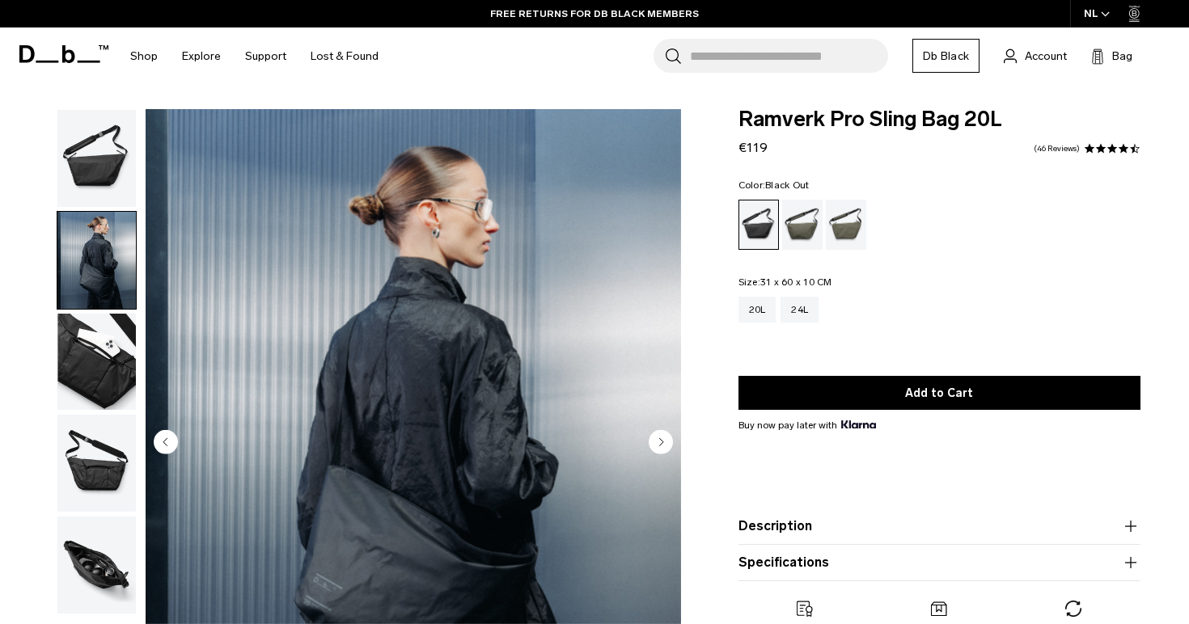
click at [72, 137] on img "button" at bounding box center [96, 158] width 78 height 97
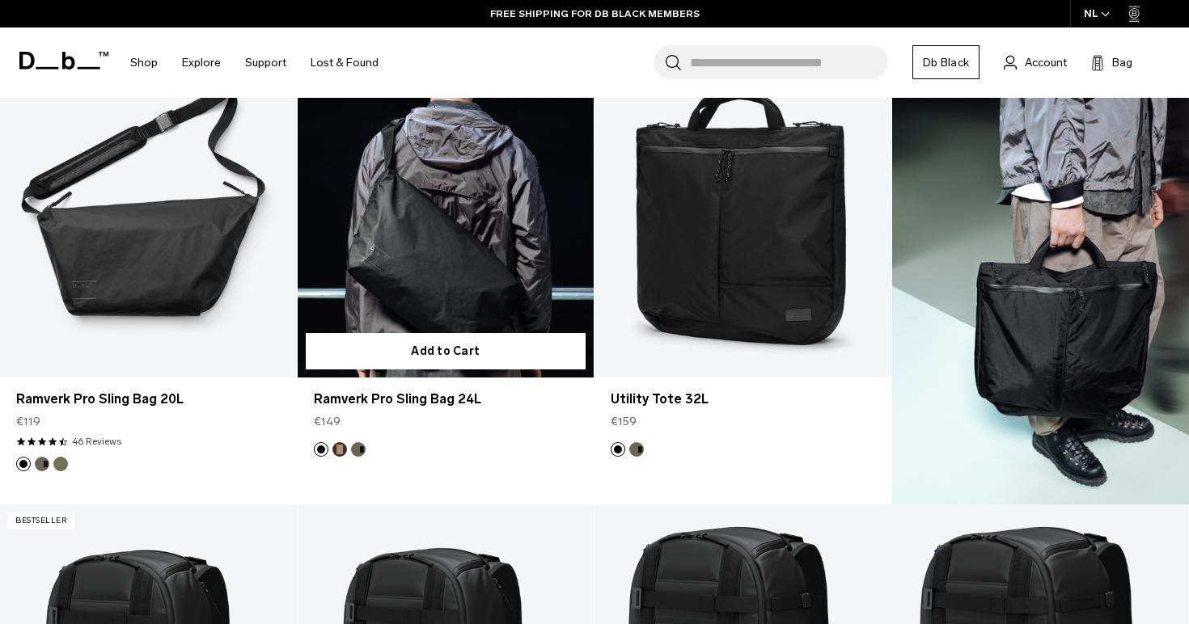
scroll to position [3552, 0]
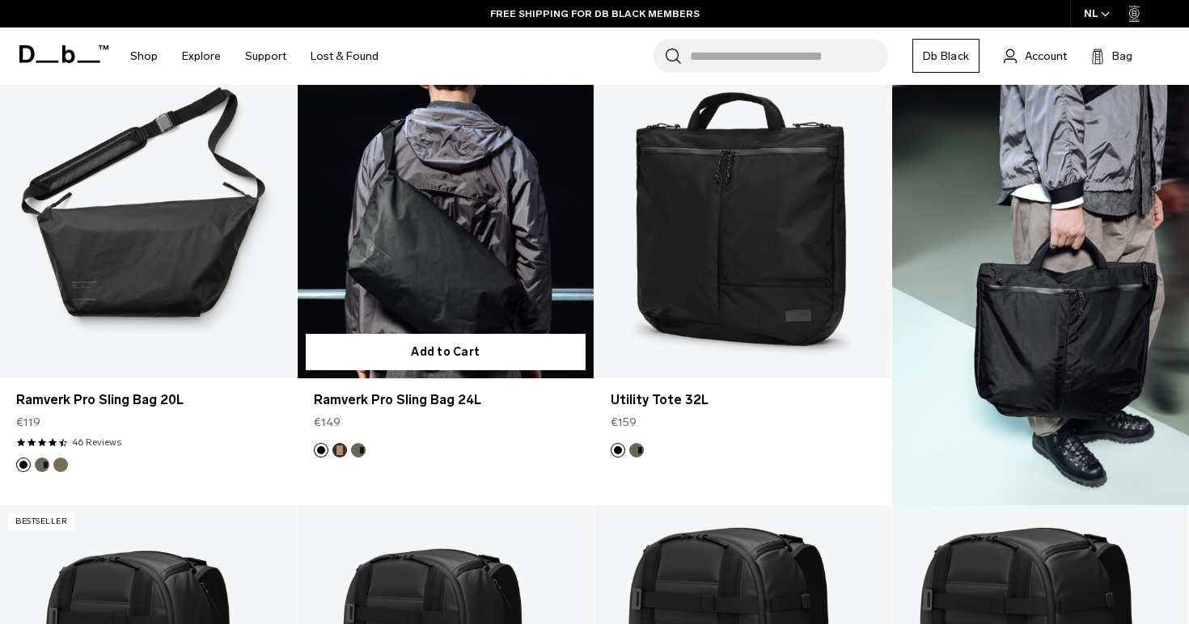
click at [434, 268] on link "Ramverk Pro Sling Bag 24L" at bounding box center [446, 213] width 297 height 329
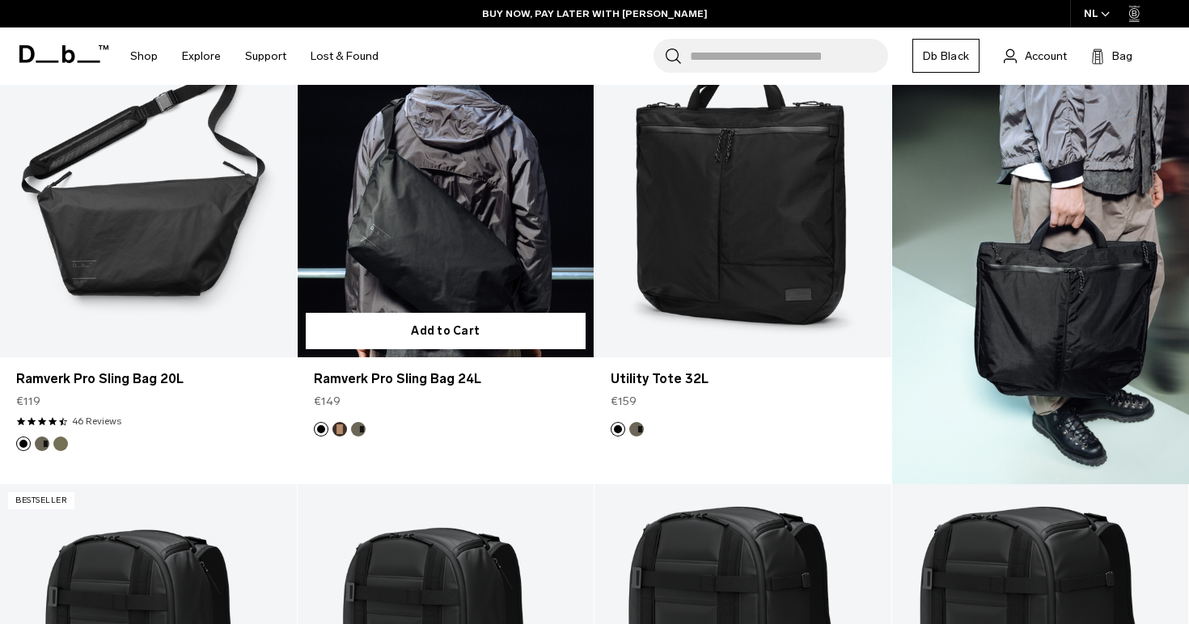
scroll to position [3567, 0]
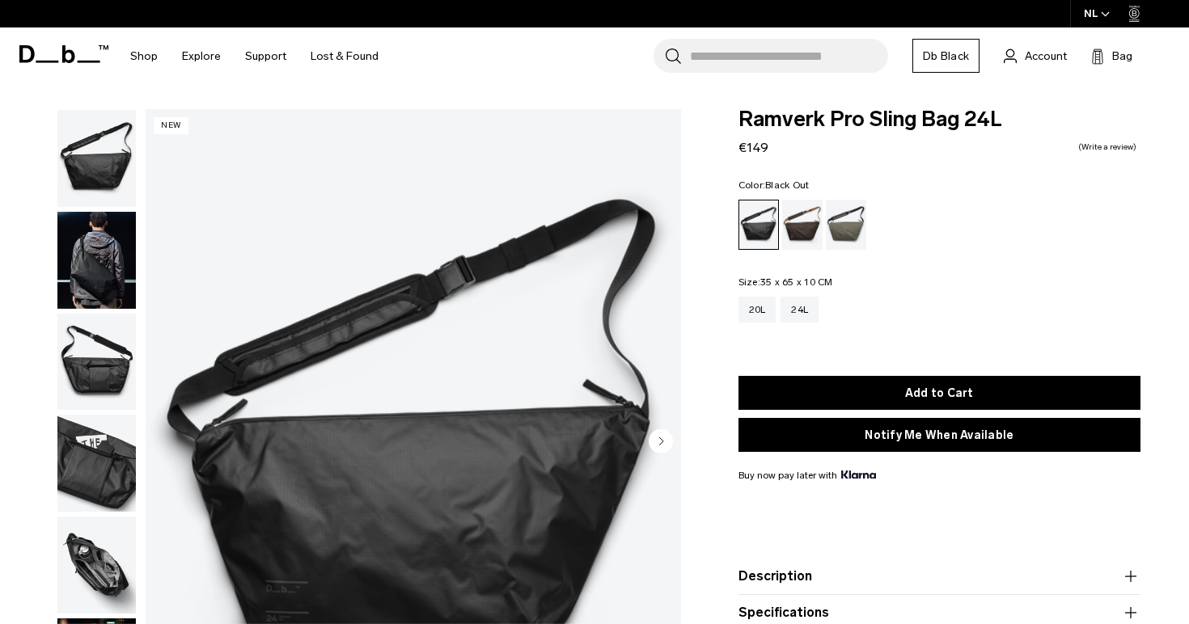
click at [108, 229] on img "button" at bounding box center [96, 260] width 78 height 97
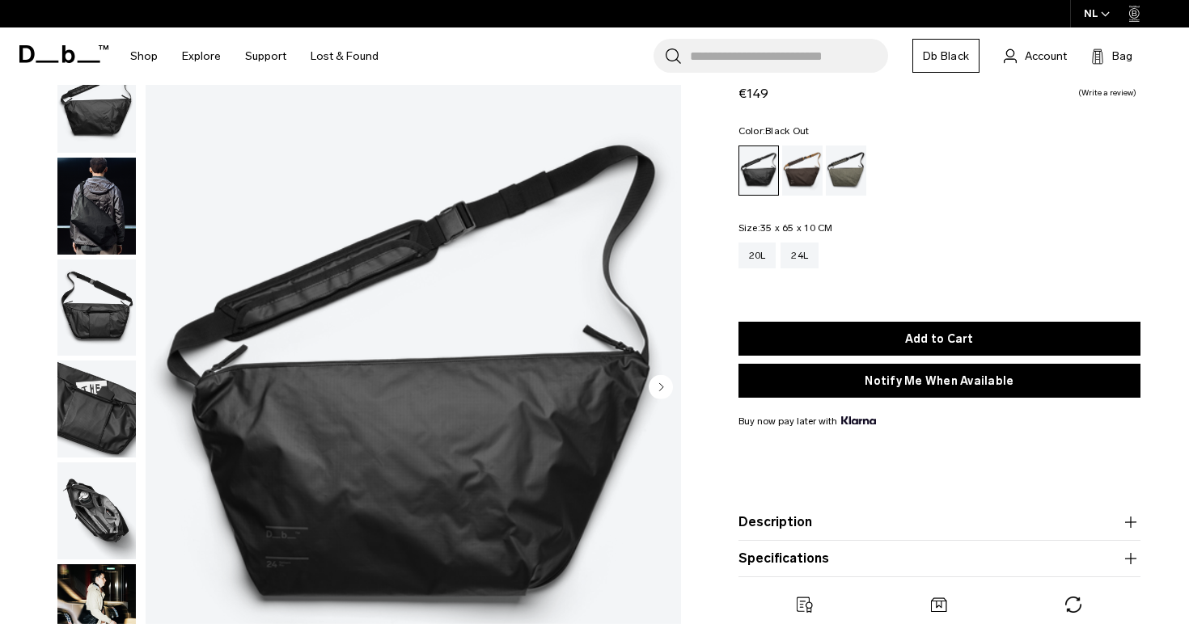
scroll to position [57, 0]
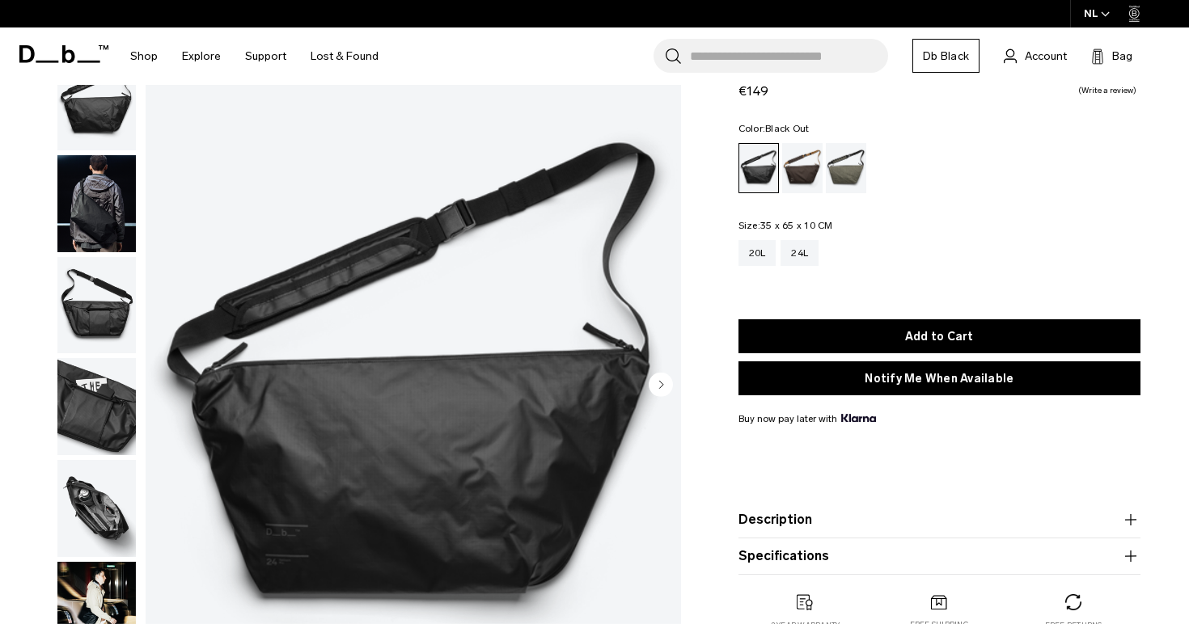
click at [95, 291] on img "button" at bounding box center [96, 305] width 78 height 97
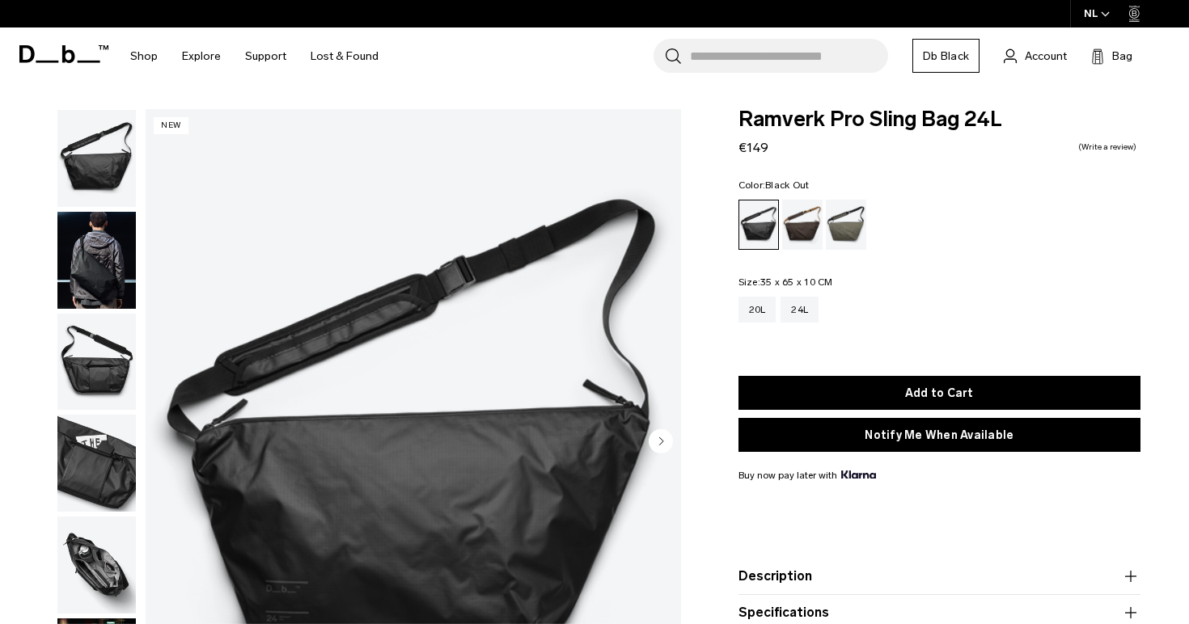
scroll to position [0, 0]
click at [658, 448] on circle "button" at bounding box center [661, 441] width 24 height 24
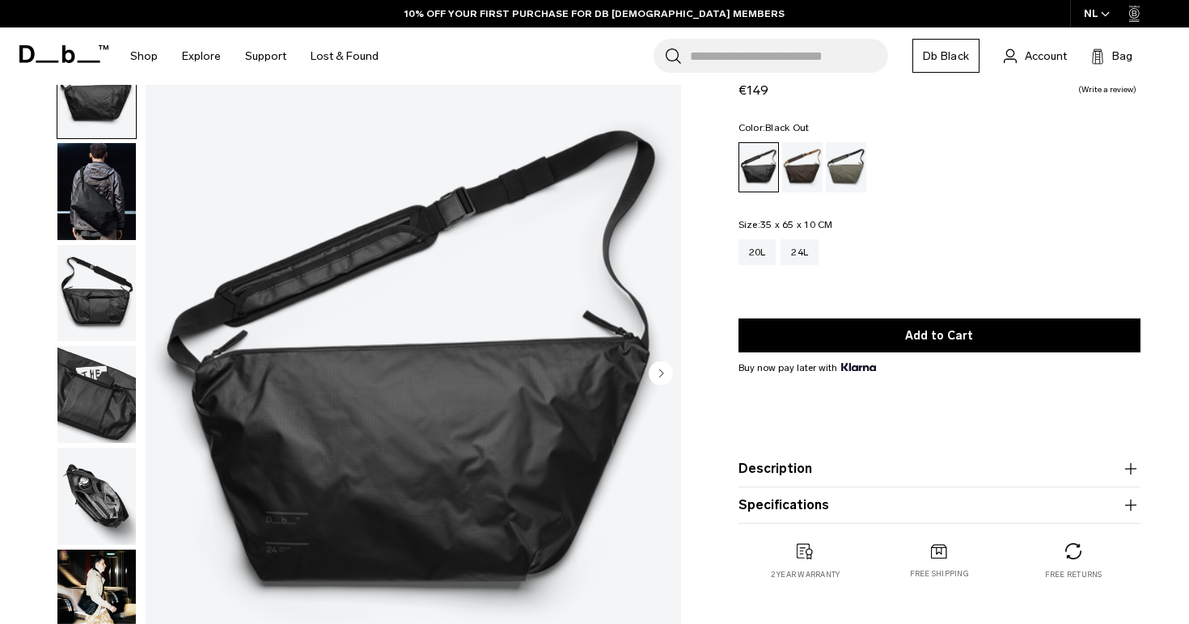
scroll to position [114, 0]
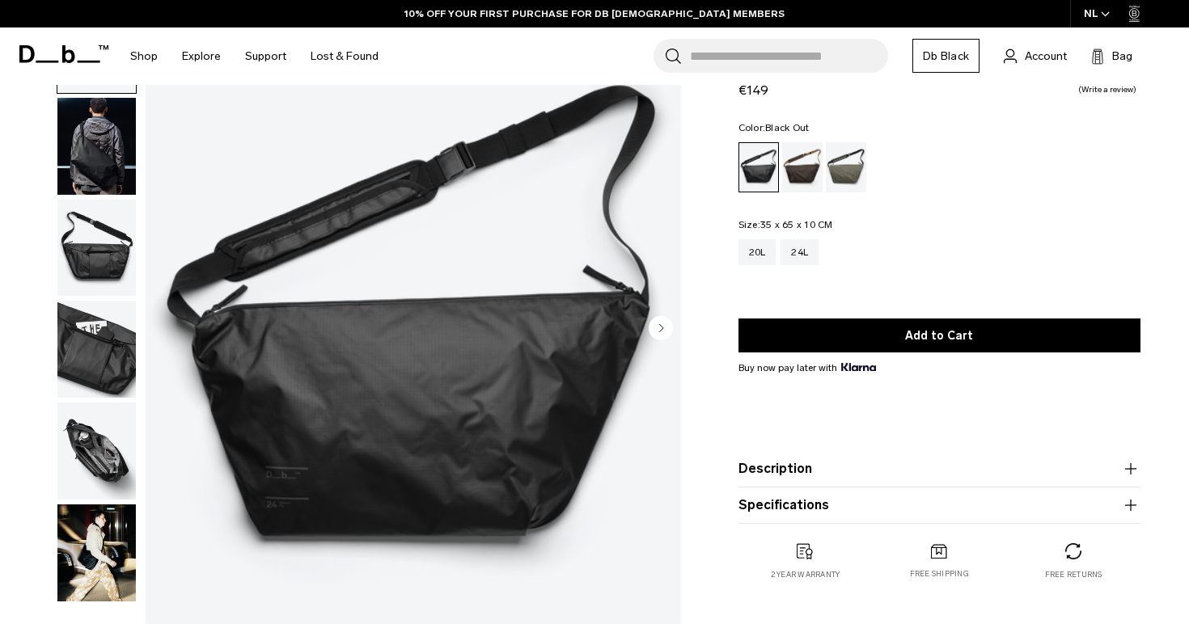
click at [96, 452] on img "button" at bounding box center [96, 451] width 78 height 97
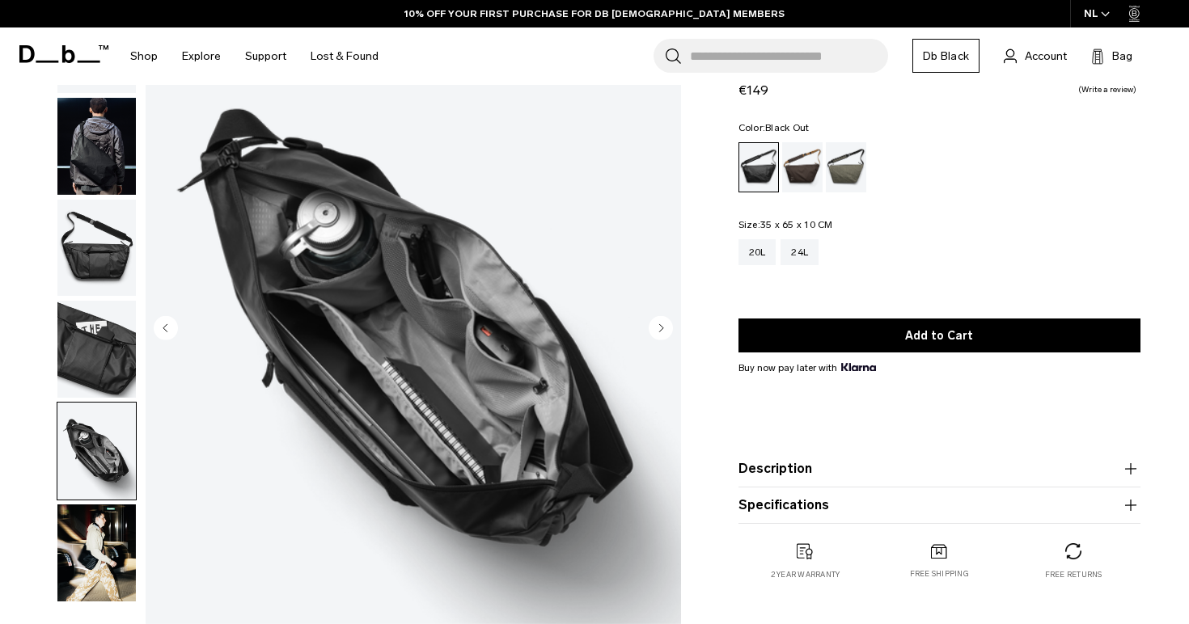
click at [104, 369] on img "button" at bounding box center [96, 349] width 78 height 97
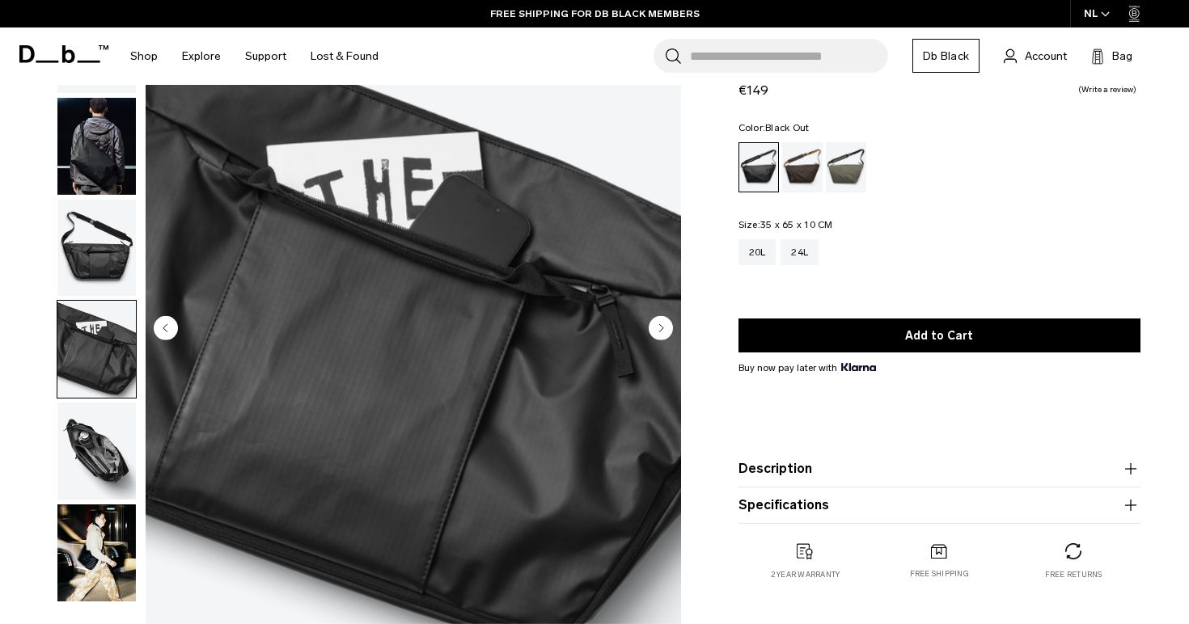
click at [97, 269] on img "button" at bounding box center [96, 248] width 78 height 97
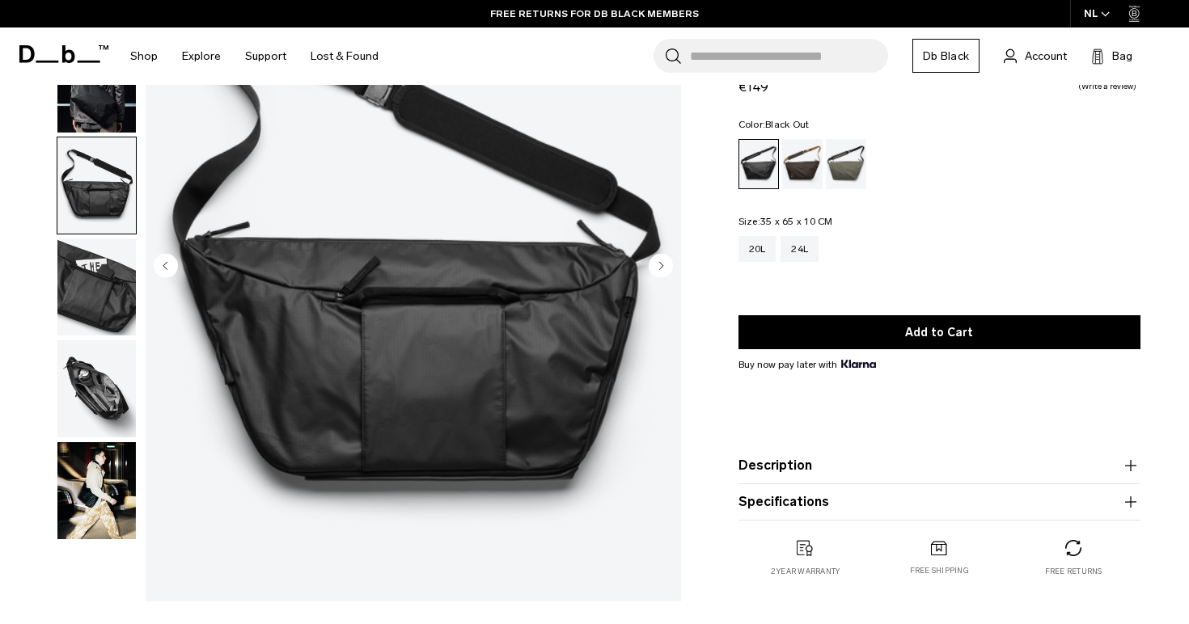
scroll to position [181, 0]
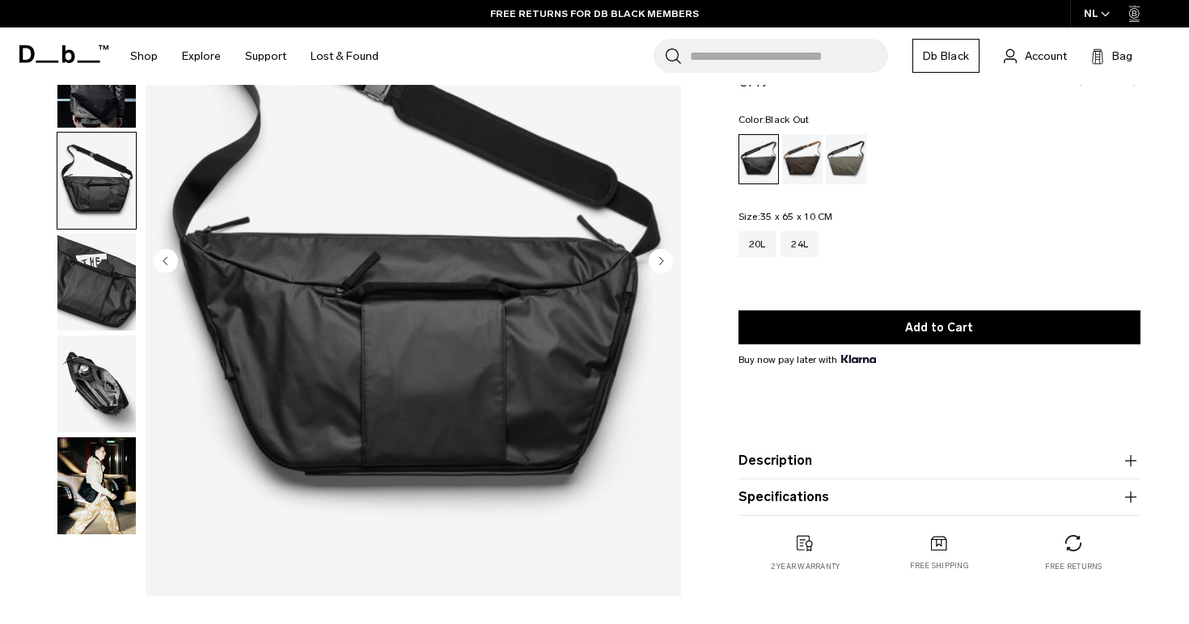
click at [91, 281] on img "button" at bounding box center [96, 282] width 78 height 97
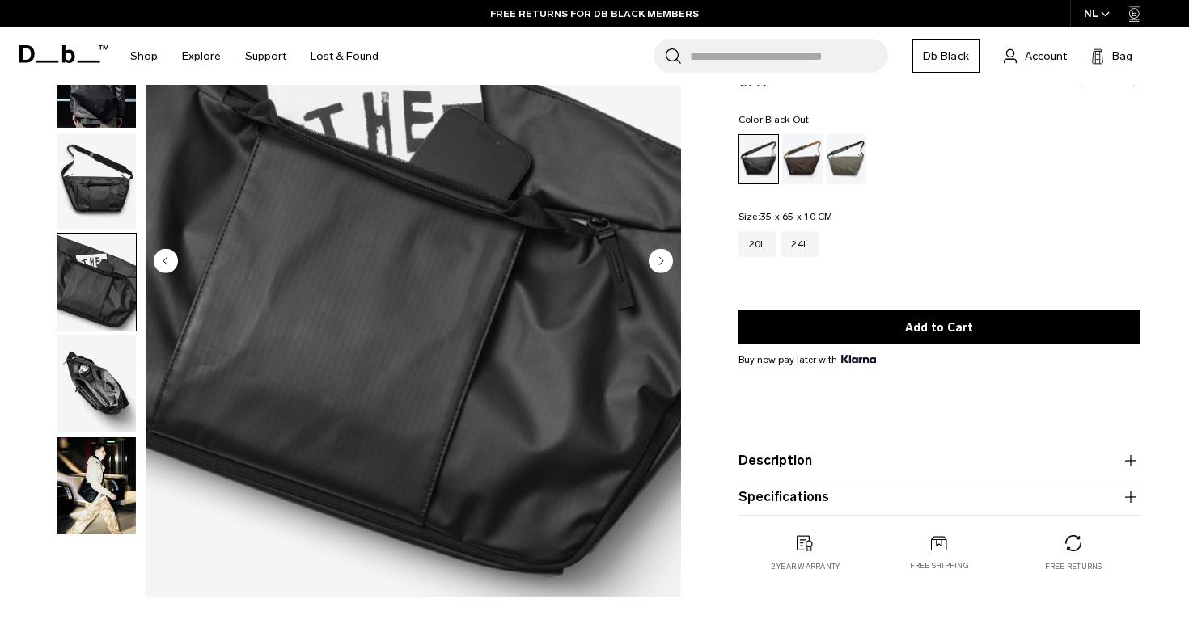
click at [87, 383] on img "button" at bounding box center [96, 384] width 78 height 97
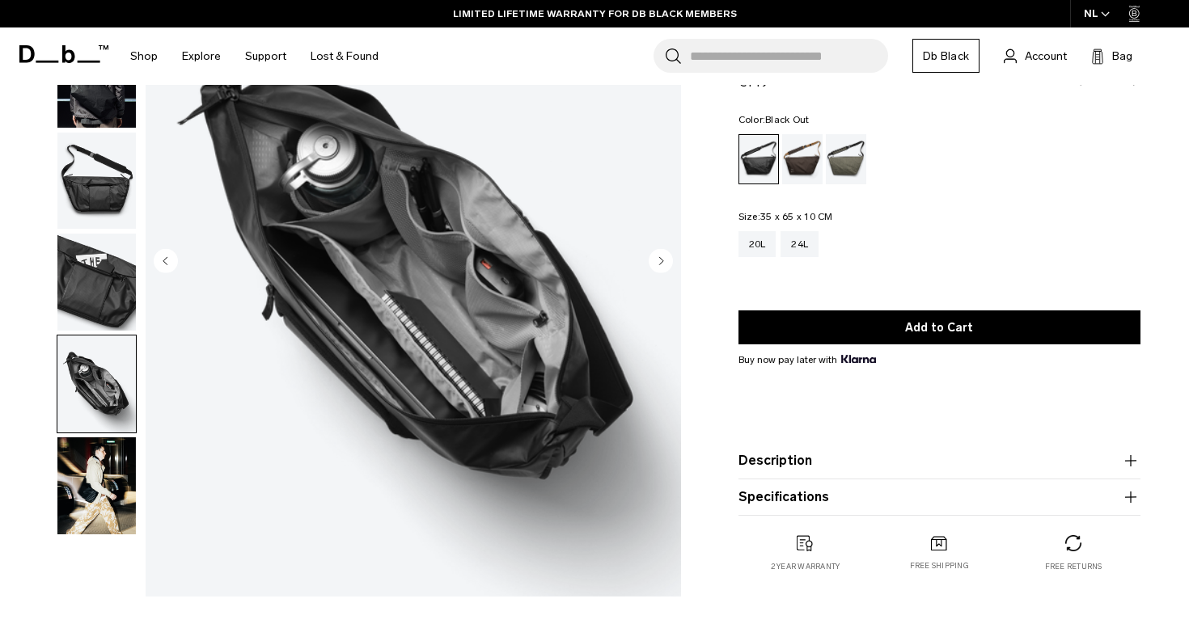
click at [70, 502] on img "button" at bounding box center [96, 486] width 78 height 97
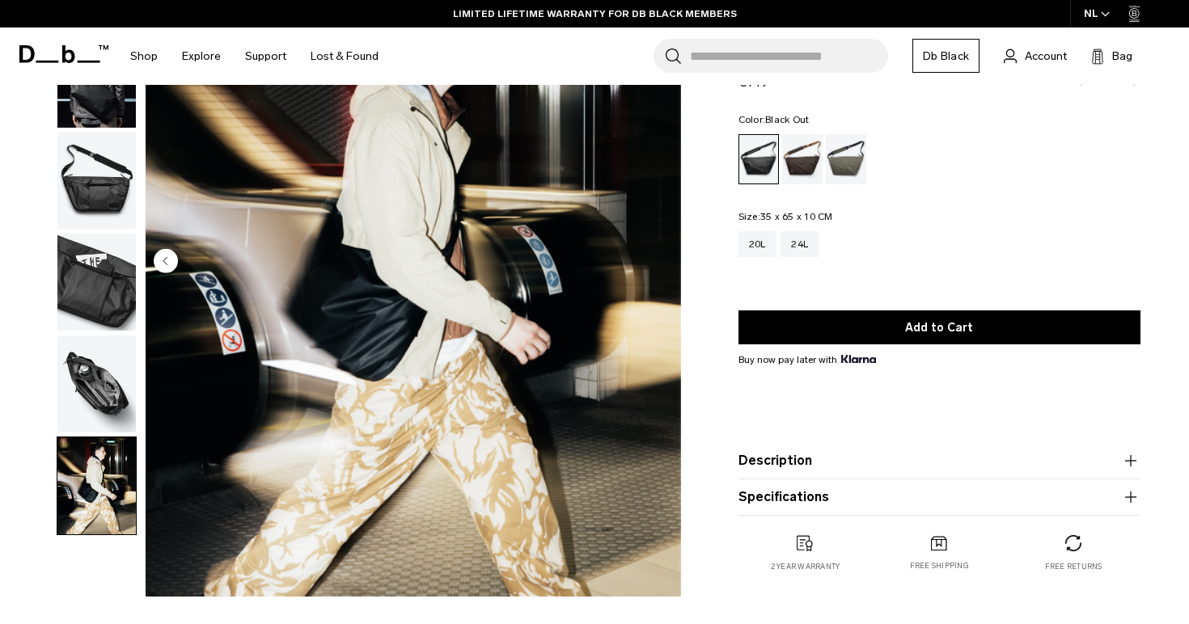
click at [91, 392] on img "button" at bounding box center [96, 384] width 78 height 97
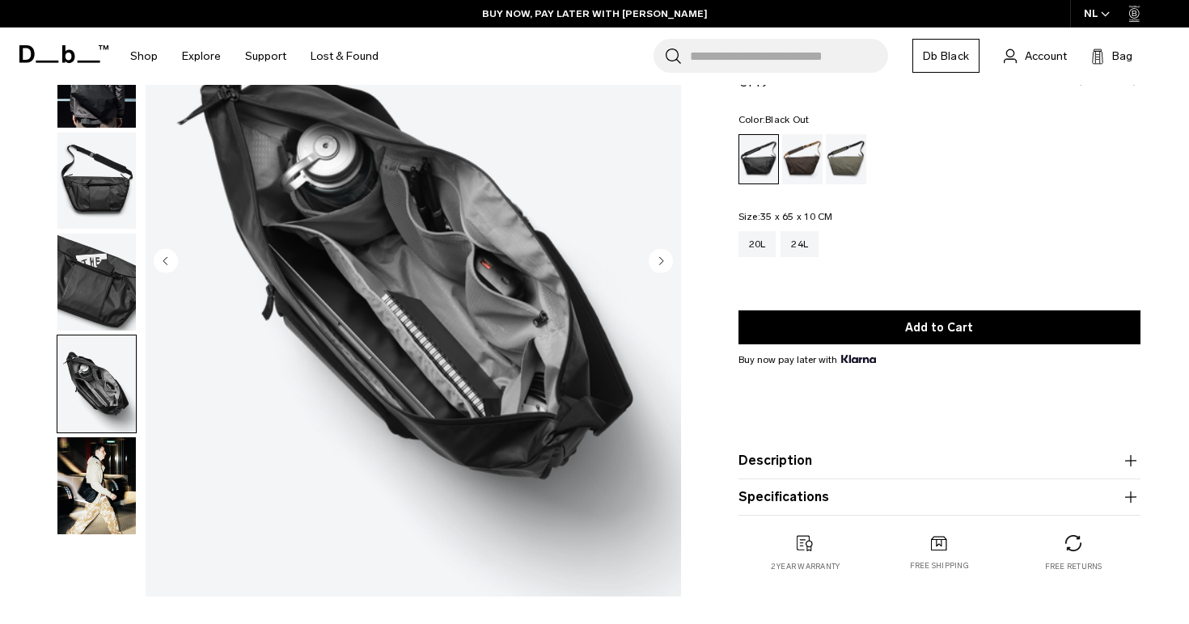
click at [108, 307] on img "button" at bounding box center [96, 282] width 78 height 97
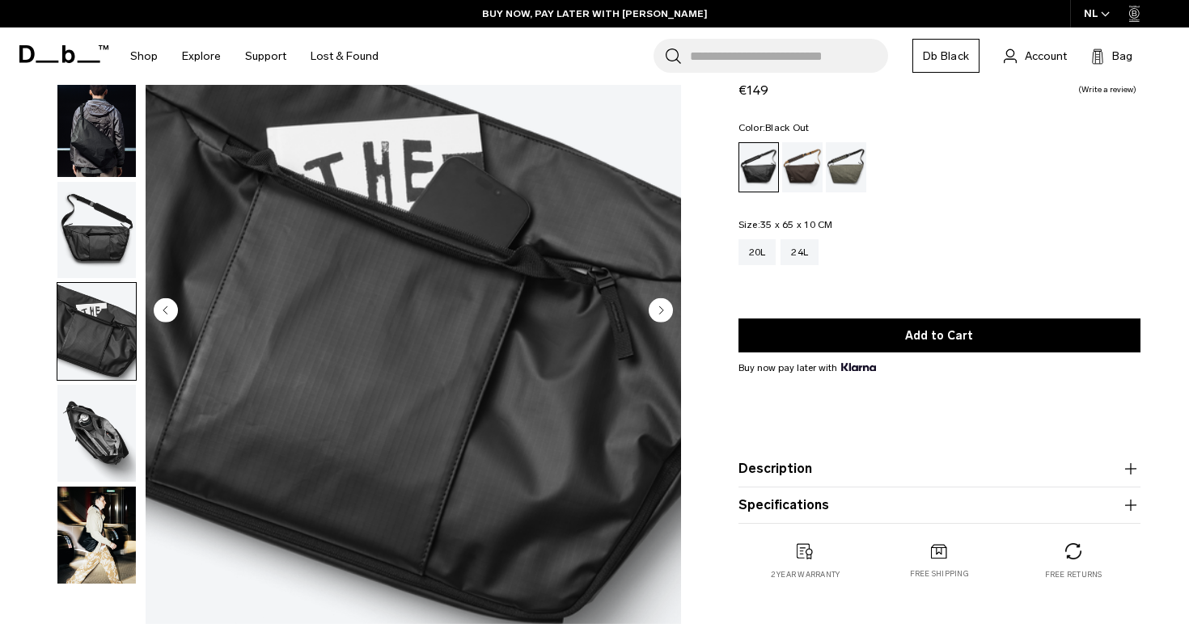
scroll to position [112, 0]
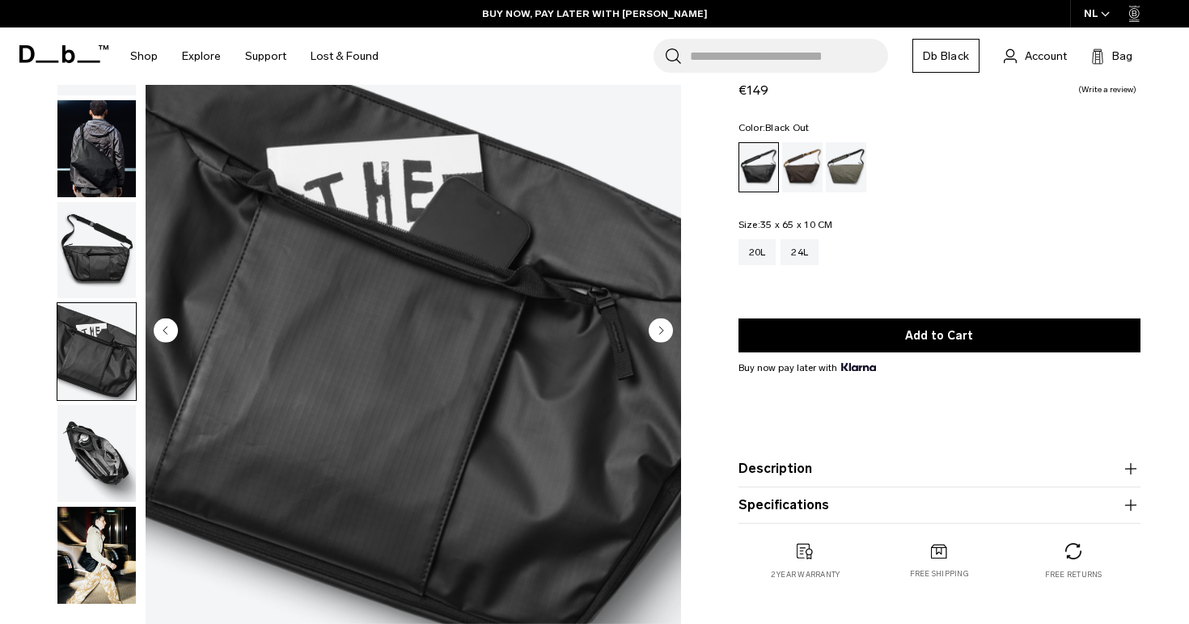
click at [100, 269] on img "button" at bounding box center [96, 250] width 78 height 97
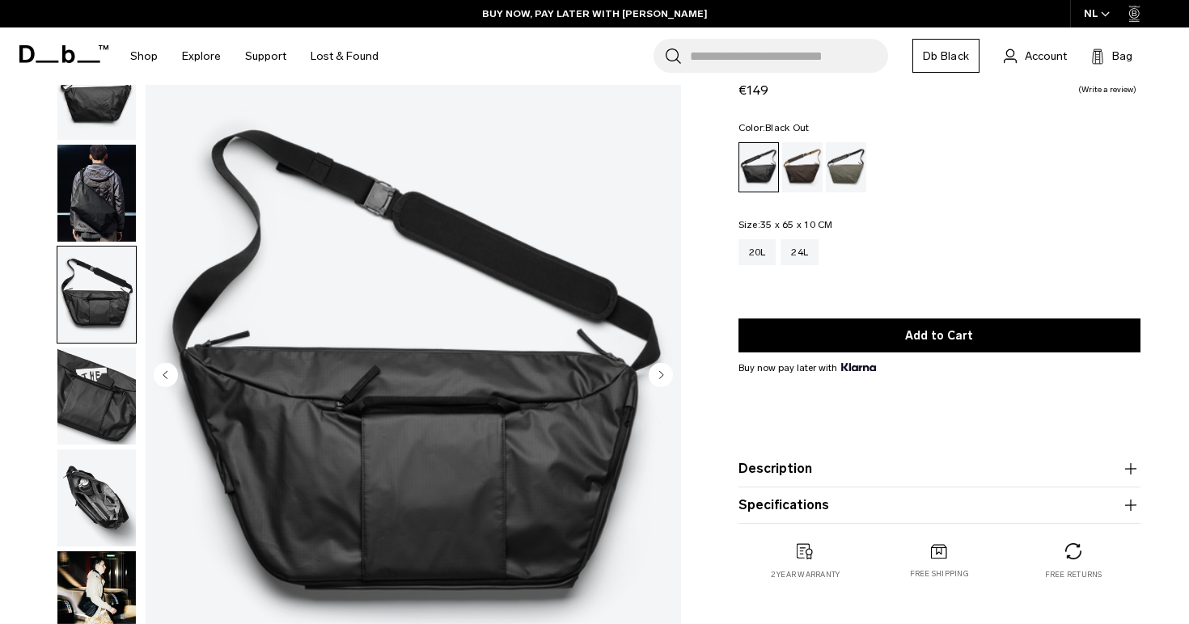
scroll to position [66, 0]
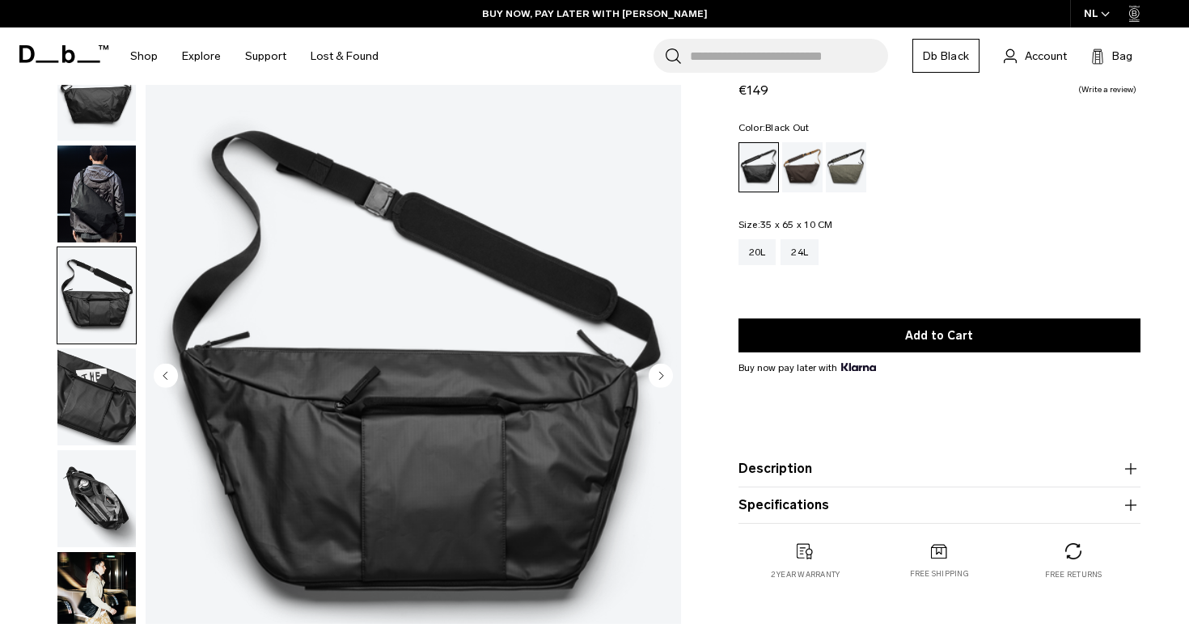
click at [87, 222] on img "button" at bounding box center [96, 194] width 78 height 97
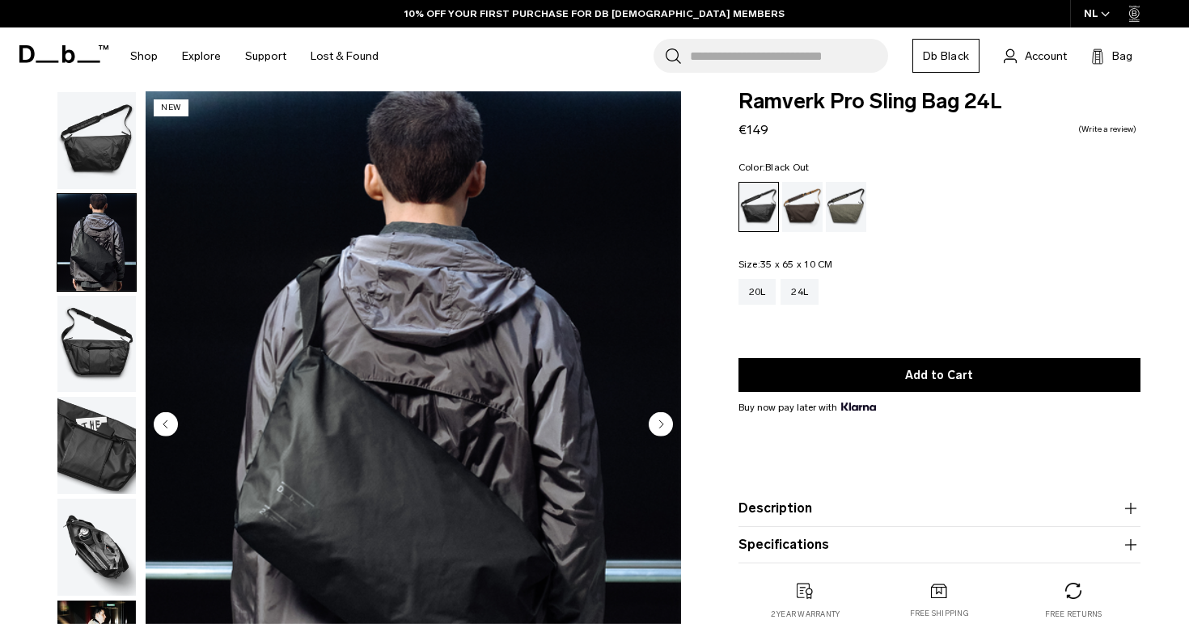
scroll to position [17, 0]
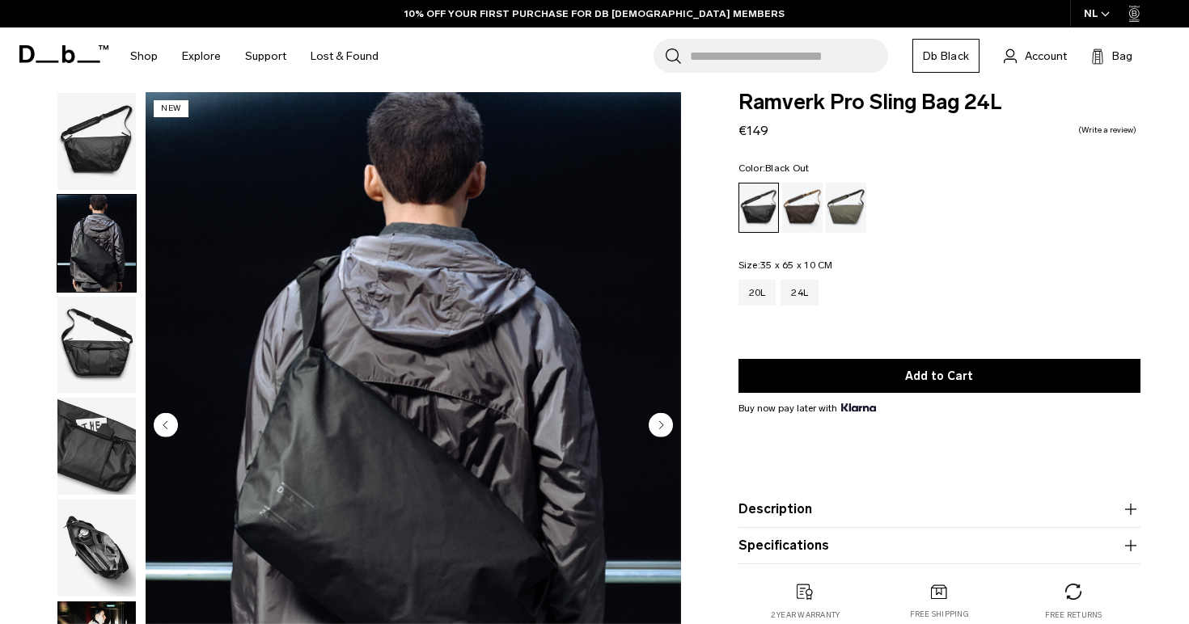
click at [87, 150] on img "button" at bounding box center [96, 141] width 78 height 97
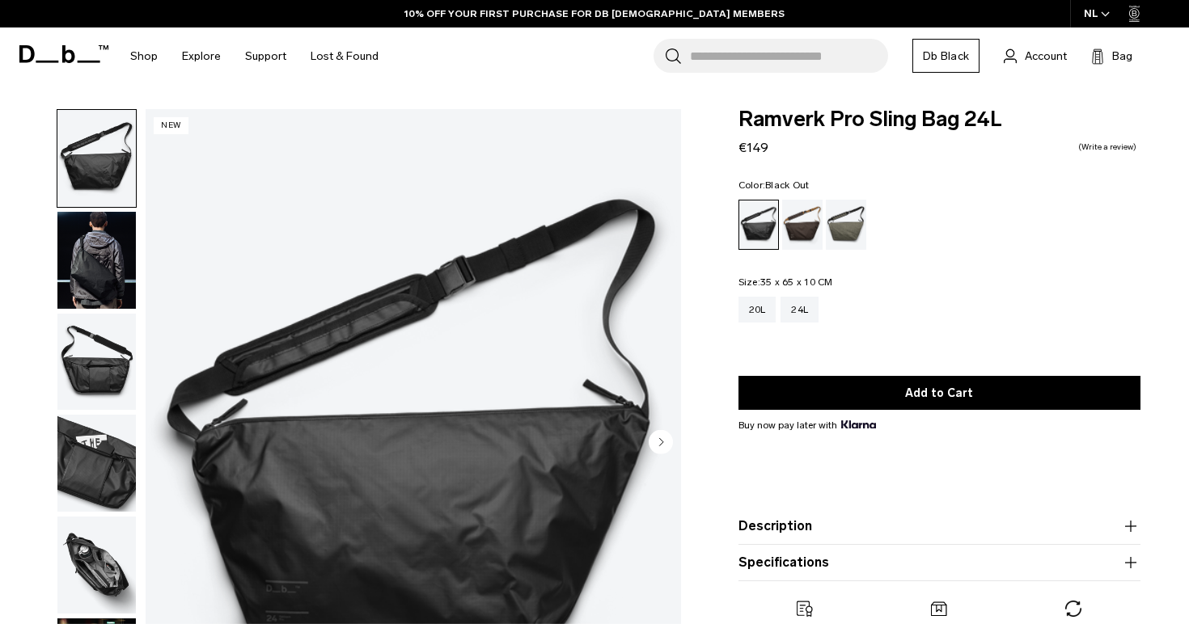
scroll to position [0, 0]
click at [86, 239] on img "button" at bounding box center [96, 260] width 78 height 97
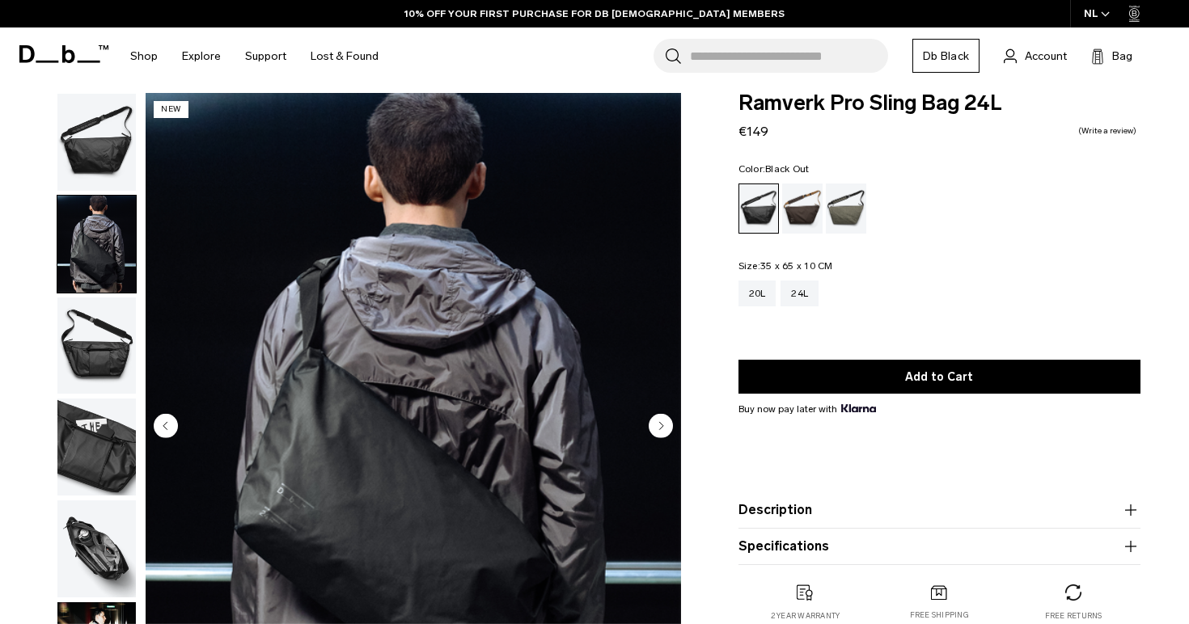
scroll to position [31, 0]
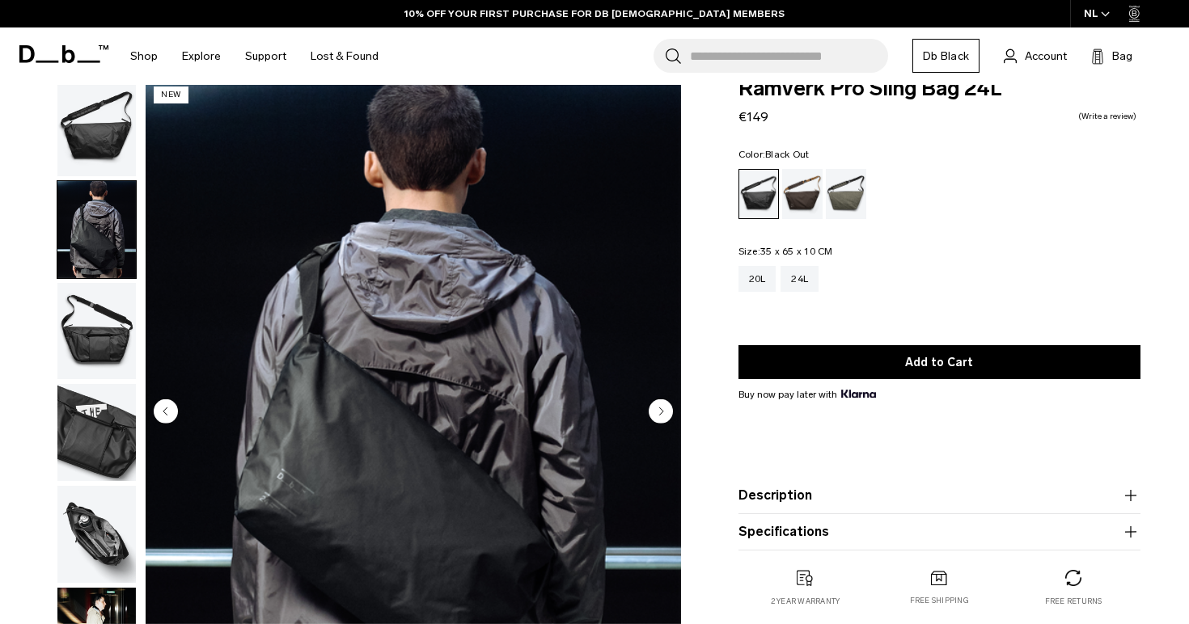
click at [70, 354] on img "button" at bounding box center [96, 331] width 78 height 97
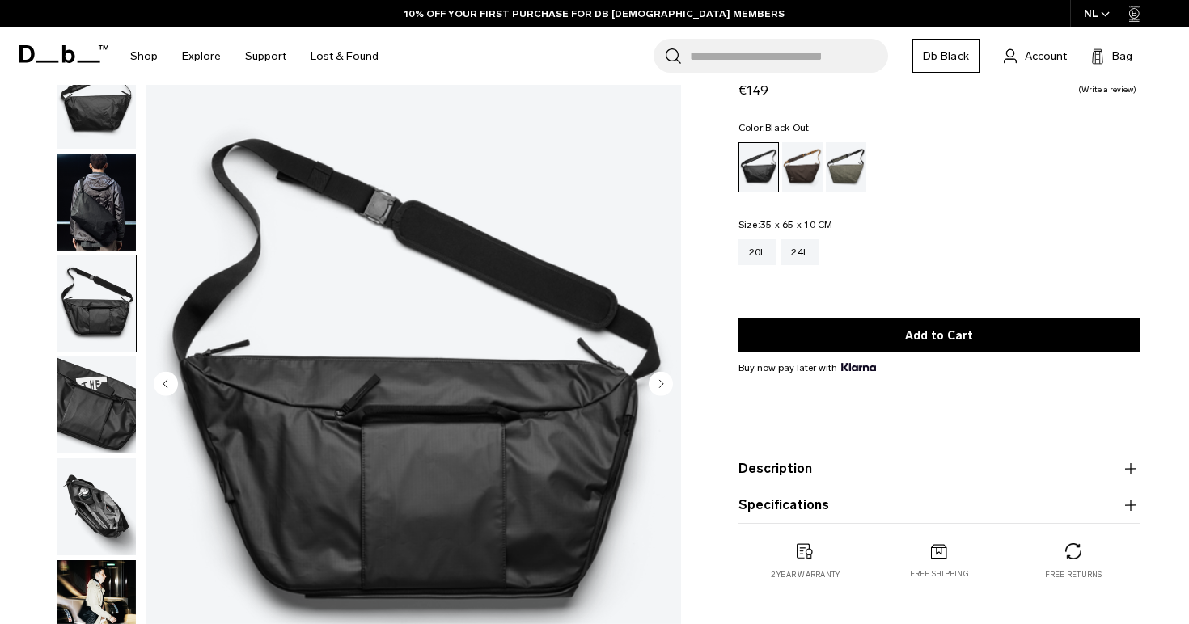
scroll to position [64, 0]
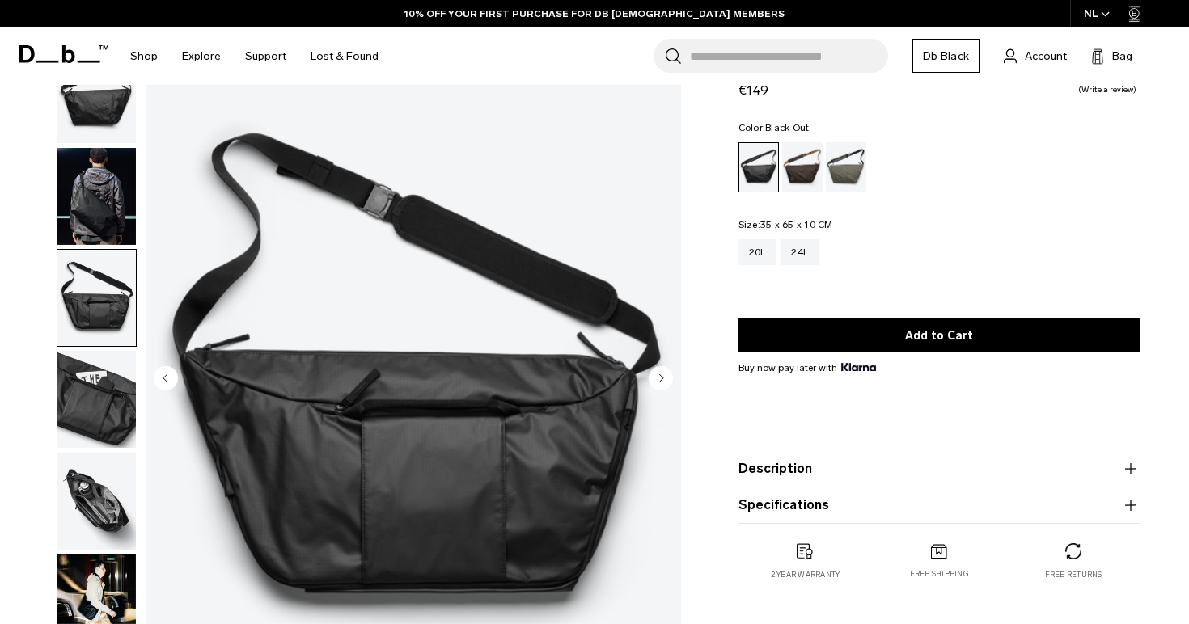
click at [70, 377] on img "button" at bounding box center [96, 399] width 78 height 97
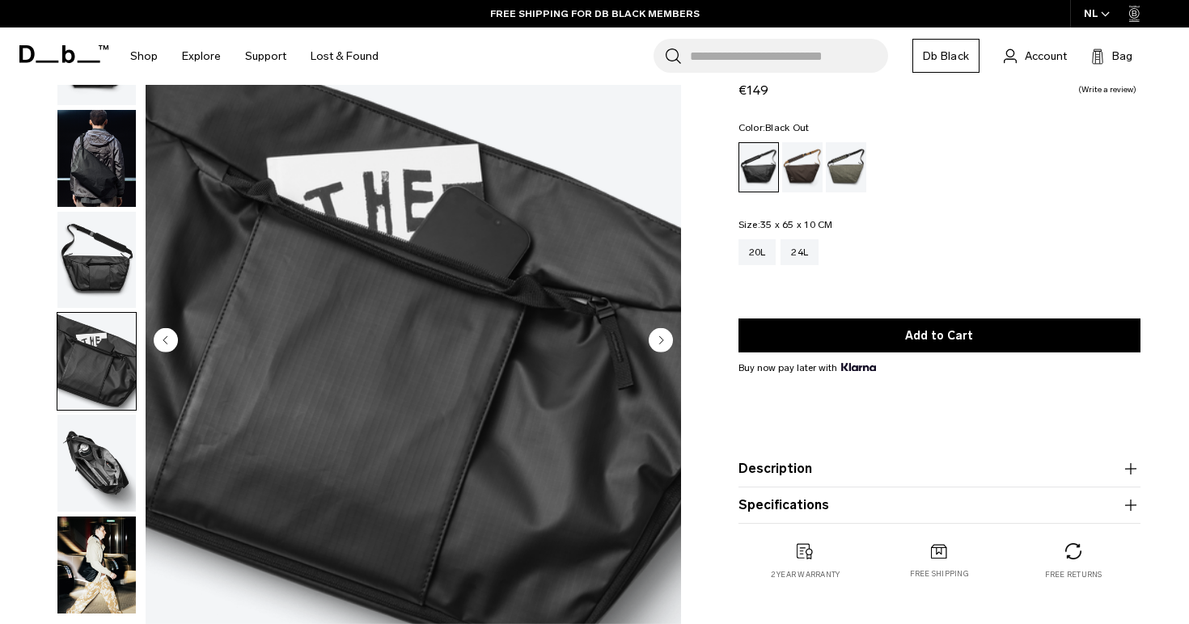
scroll to position [104, 0]
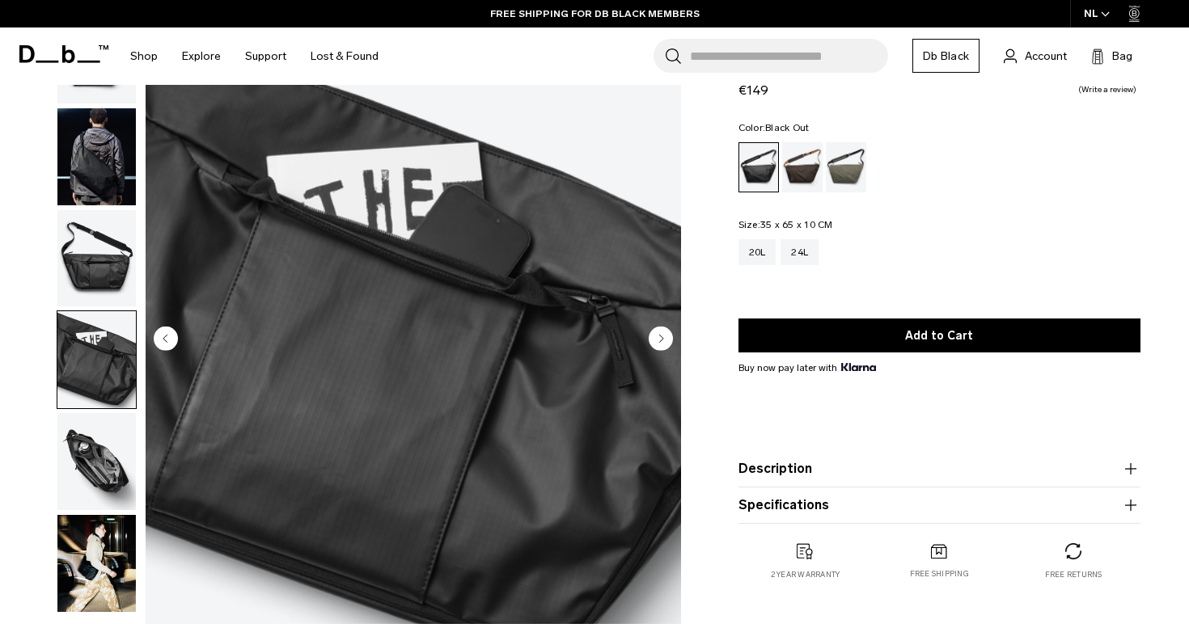
click at [86, 452] on img "button" at bounding box center [96, 461] width 78 height 97
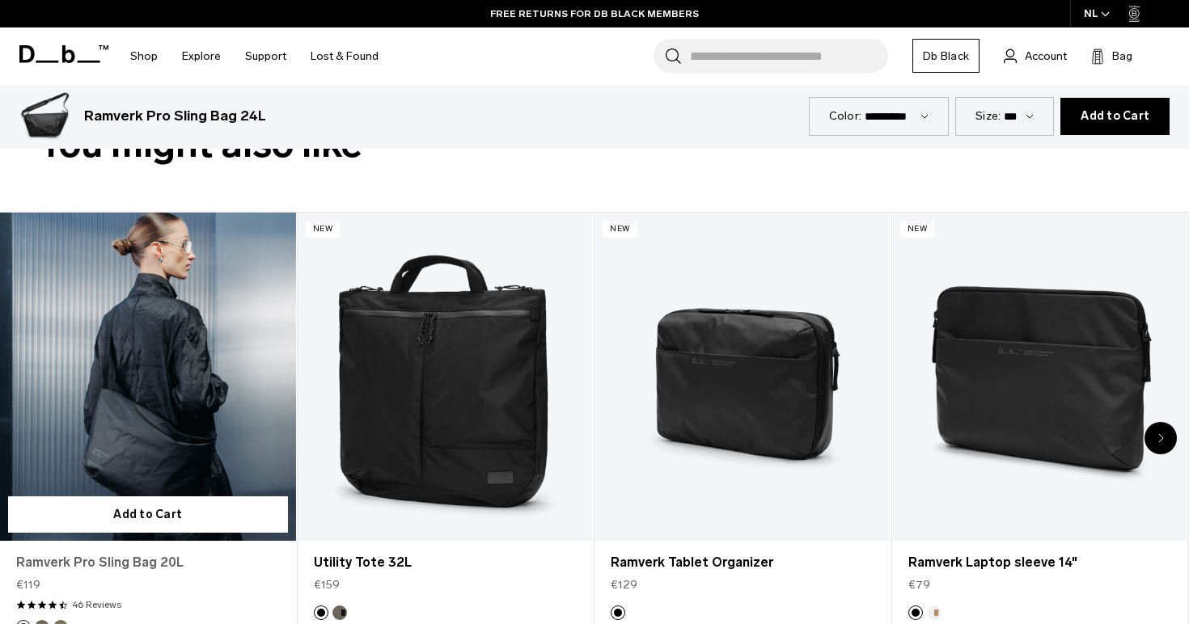
scroll to position [712, 0]
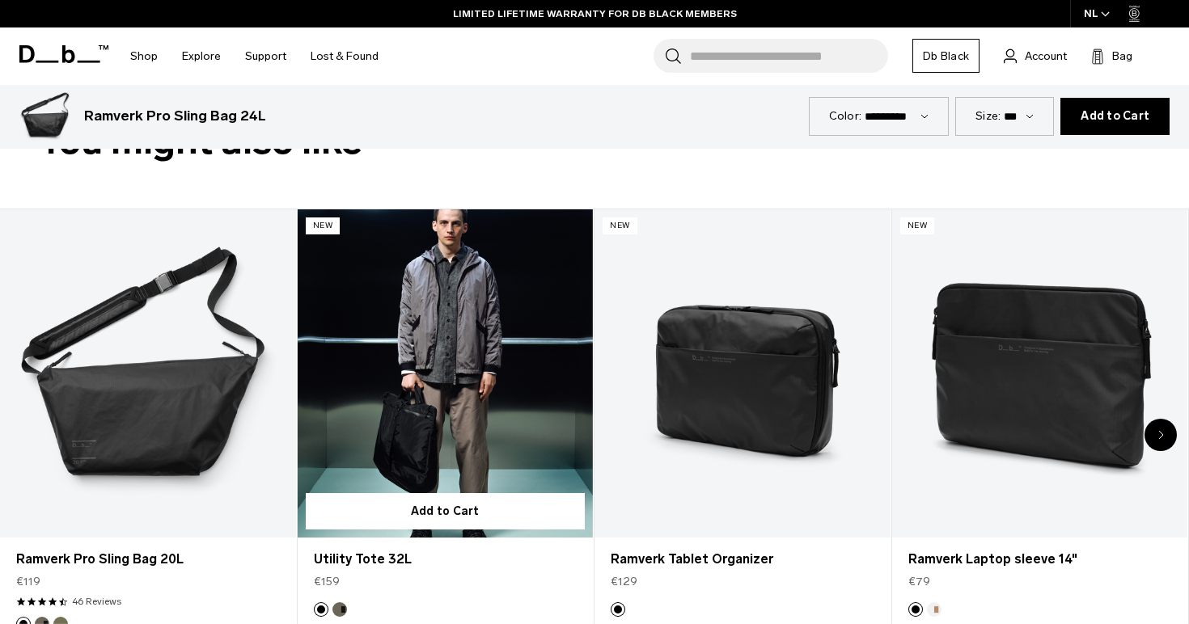
click at [447, 375] on link "Utility Tote 32L" at bounding box center [446, 373] width 296 height 328
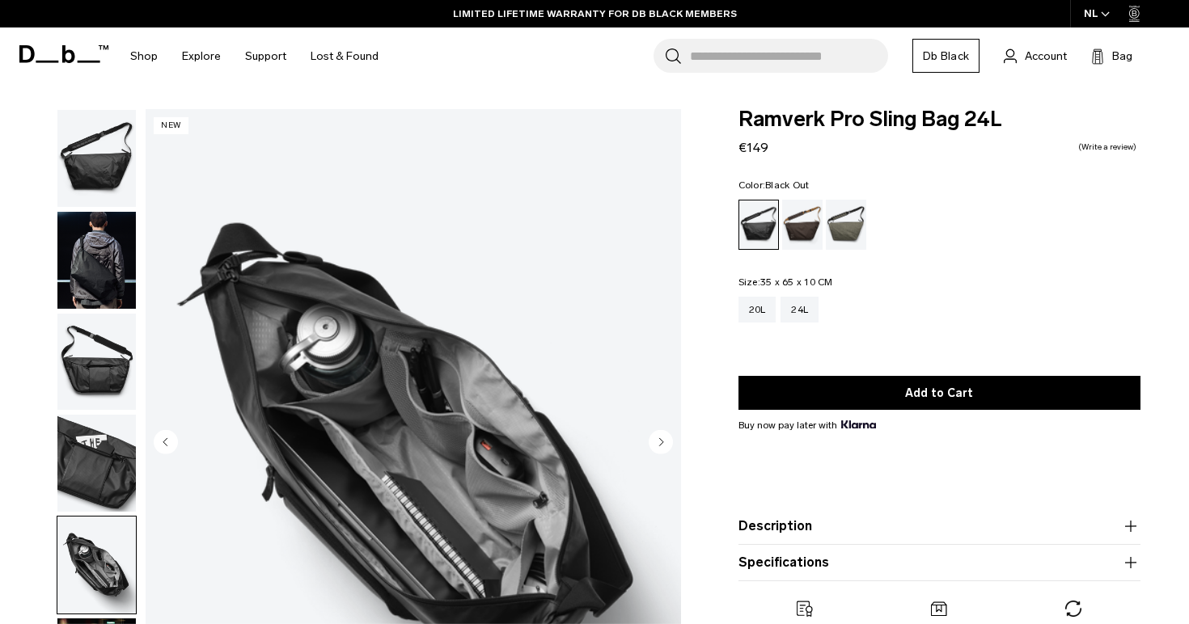
scroll to position [0, 0]
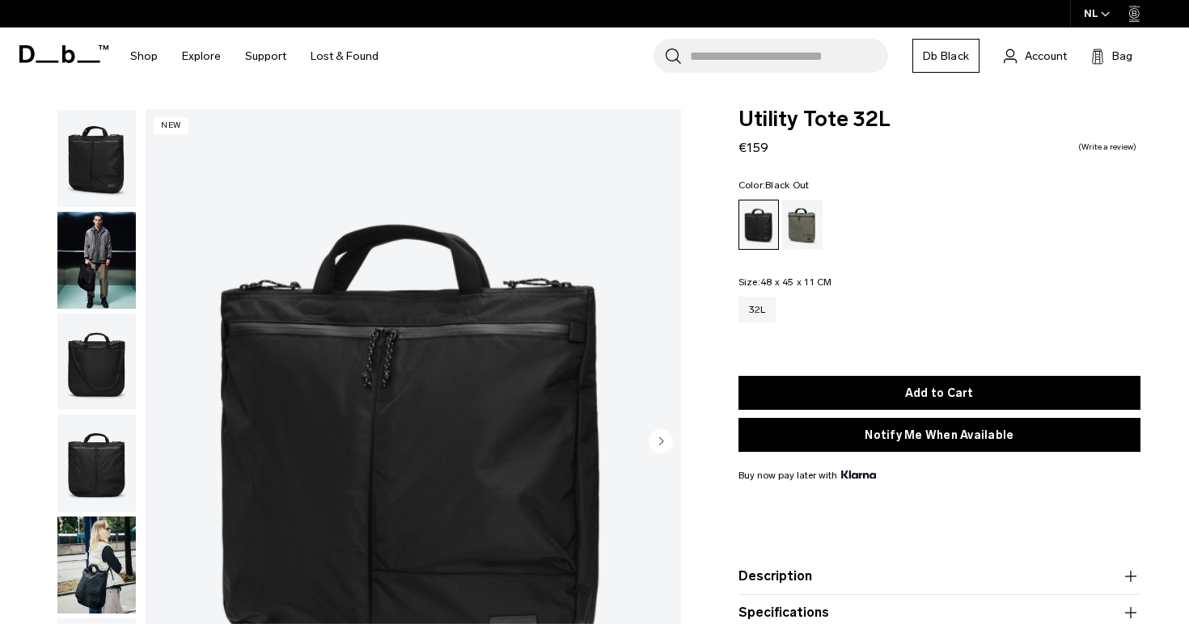
click at [98, 271] on img "button" at bounding box center [96, 260] width 78 height 97
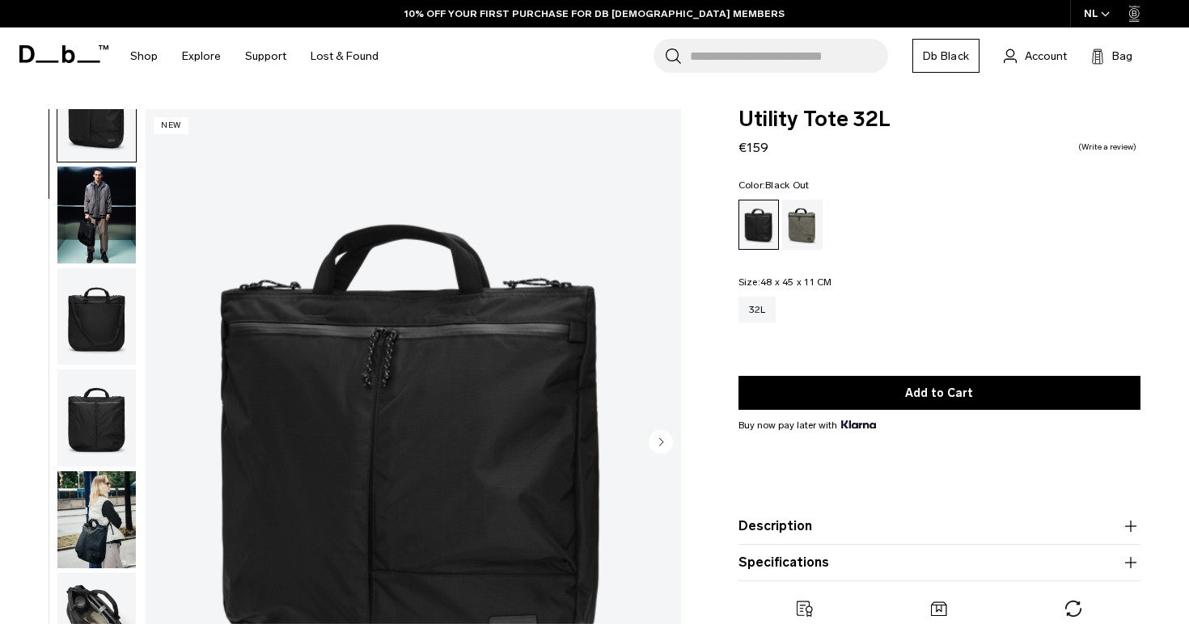
scroll to position [60, 0]
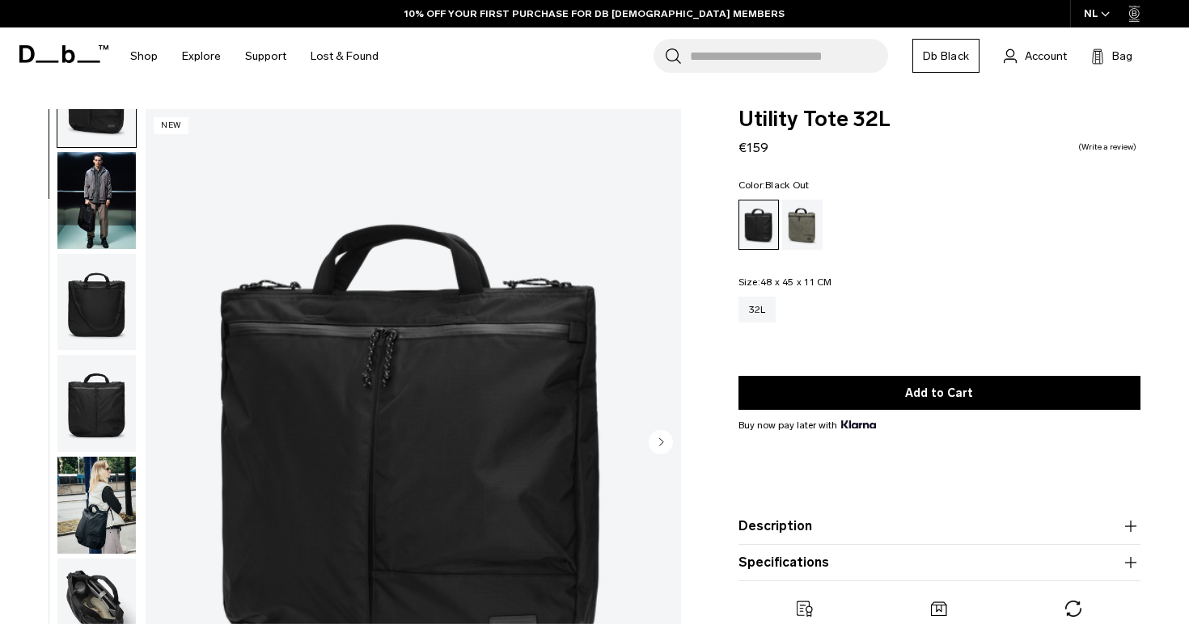
click at [89, 299] on img "button" at bounding box center [96, 302] width 78 height 97
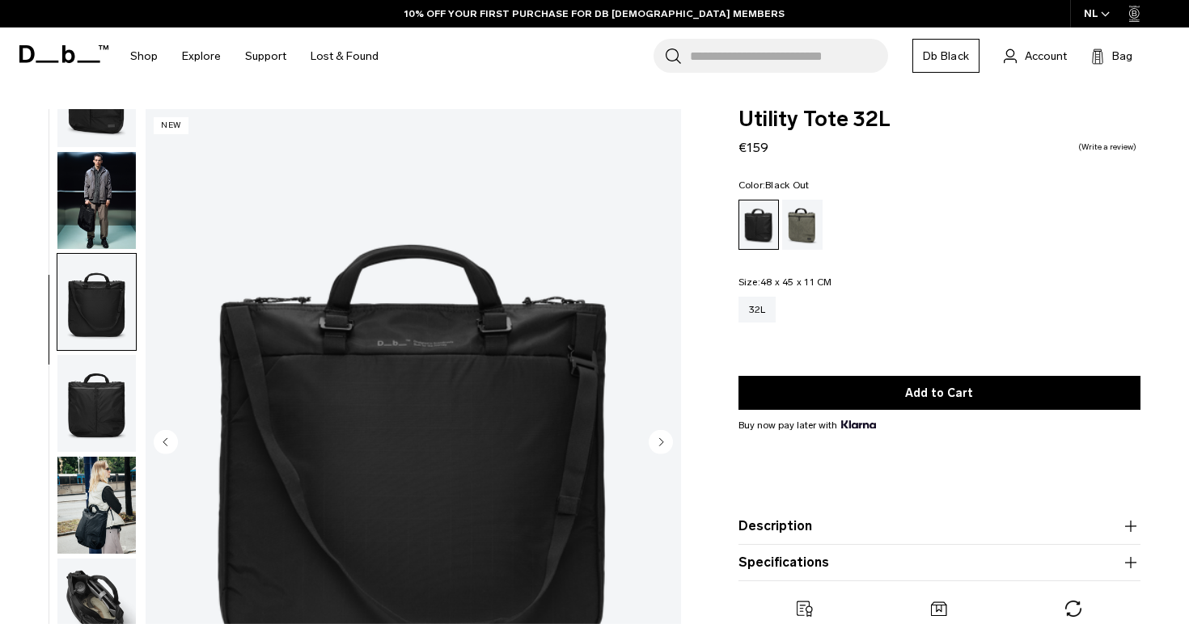
scroll to position [151, 0]
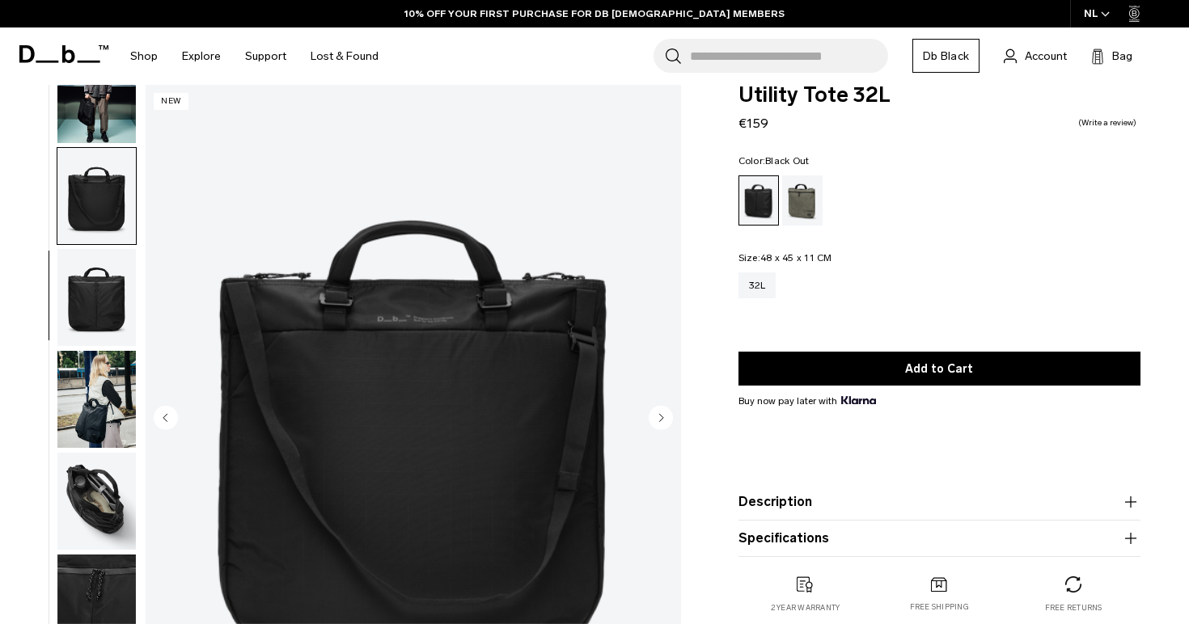
click at [87, 300] on img "button" at bounding box center [96, 297] width 78 height 97
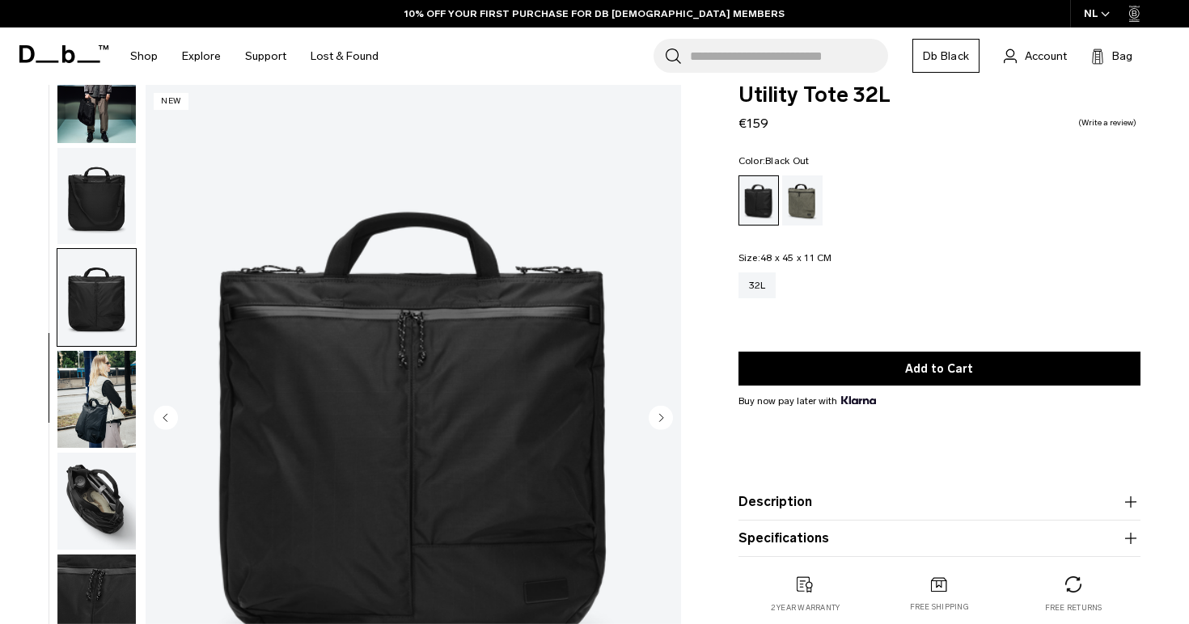
scroll to position [70, 0]
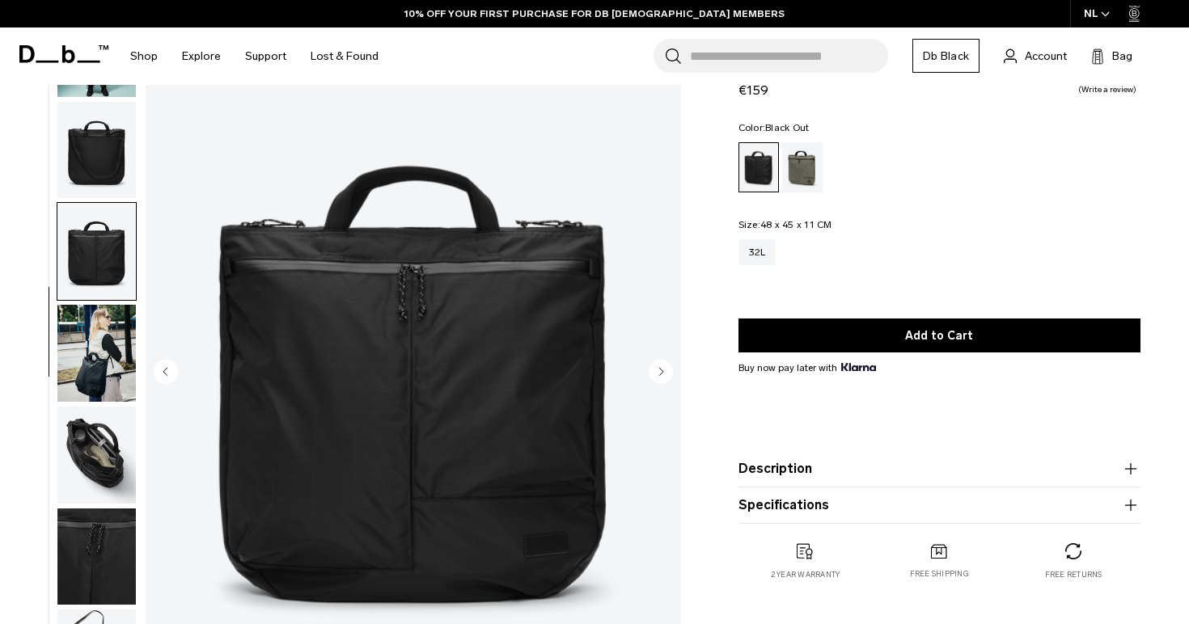
click at [82, 317] on img "button" at bounding box center [96, 353] width 78 height 97
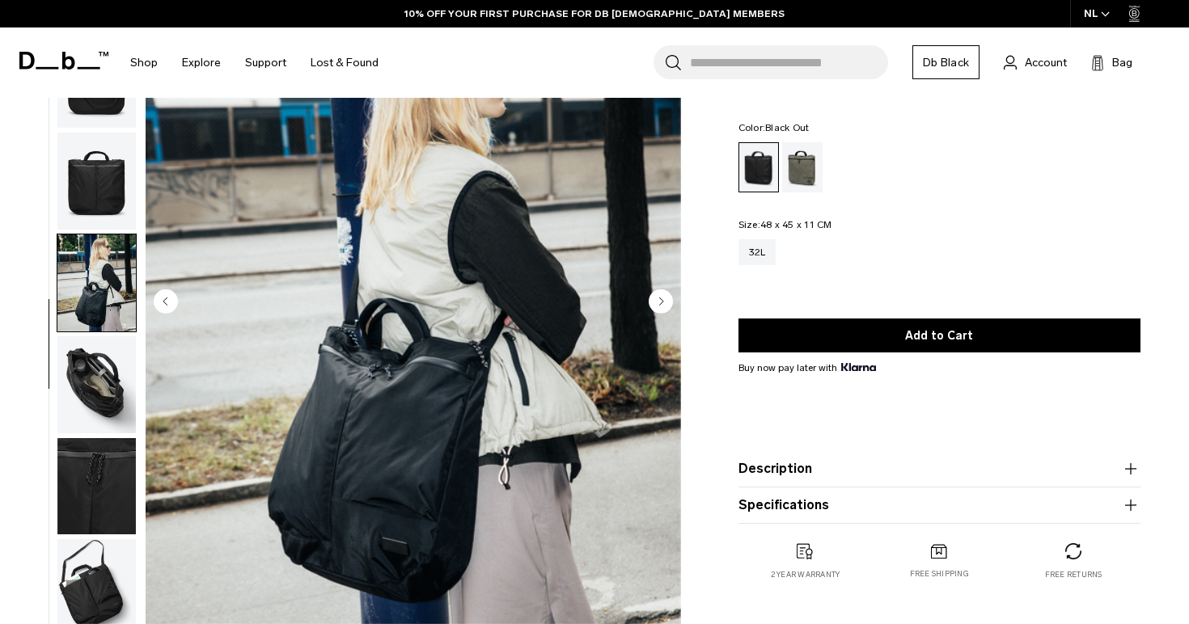
scroll to position [146, 0]
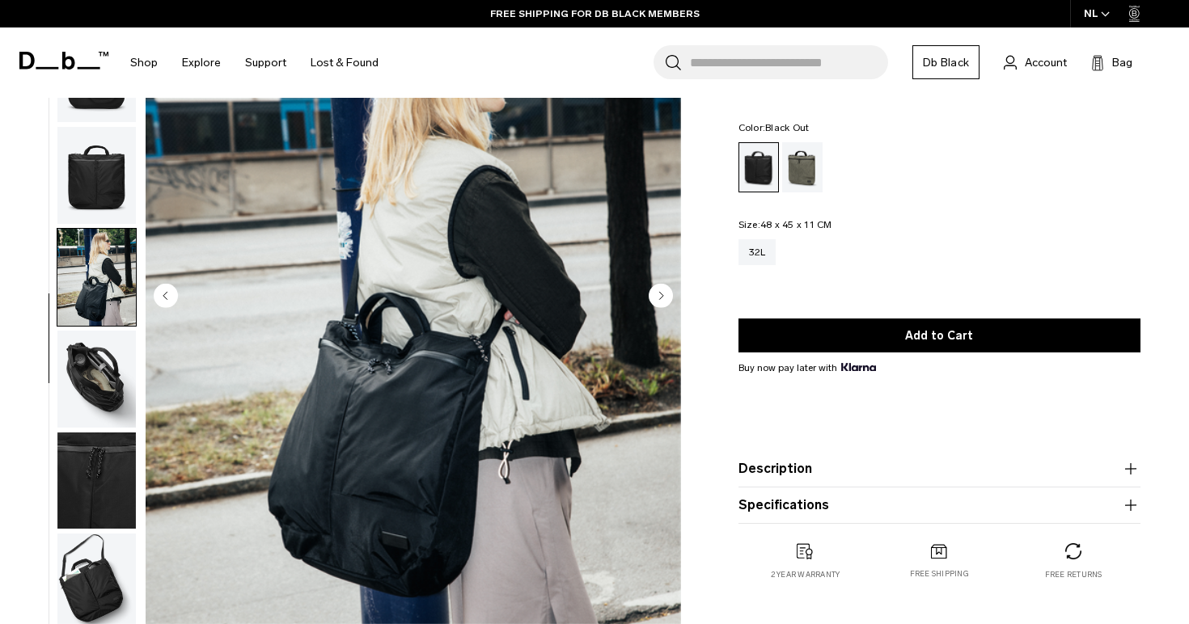
click at [87, 372] on img "button" at bounding box center [96, 379] width 78 height 97
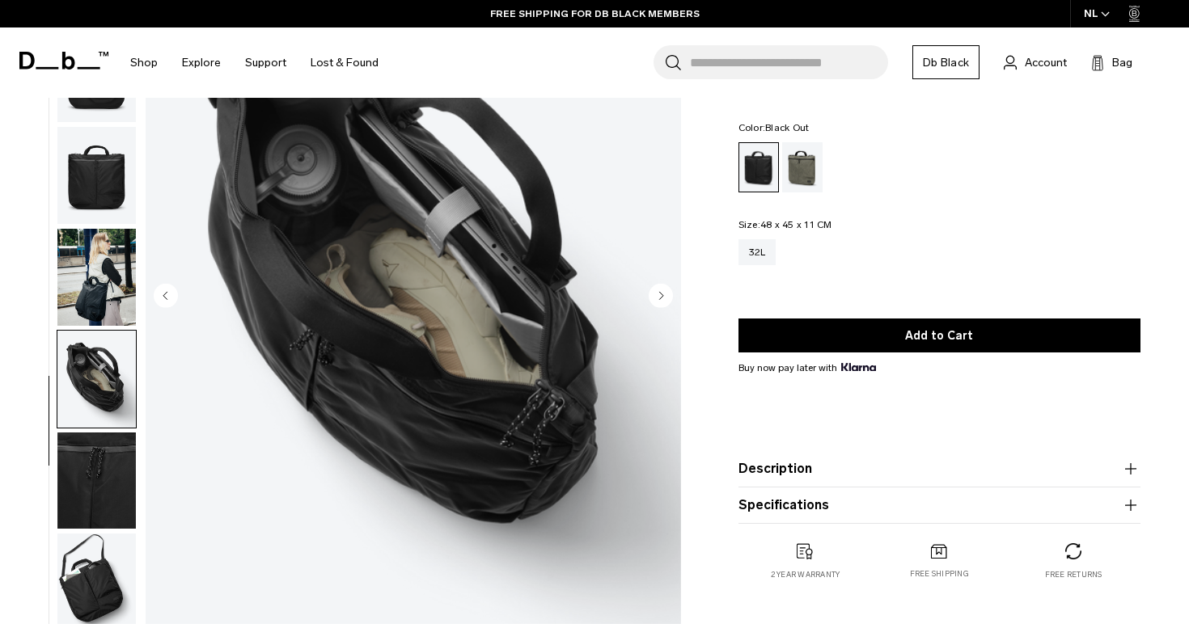
click at [90, 457] on img "button" at bounding box center [96, 481] width 78 height 97
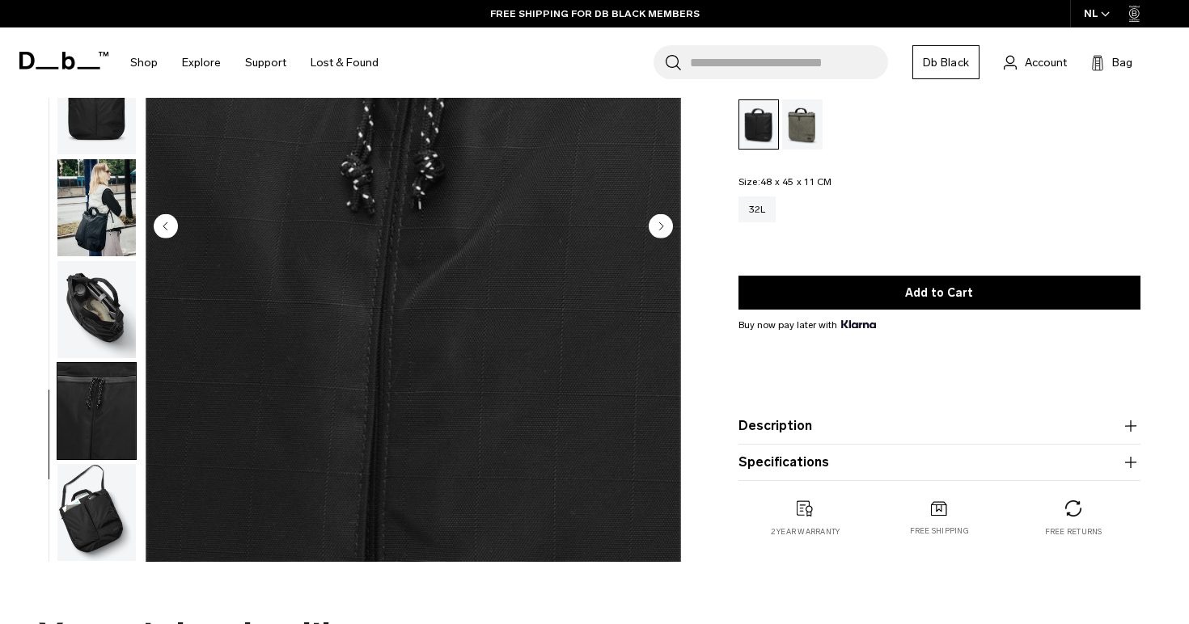
scroll to position [218, 0]
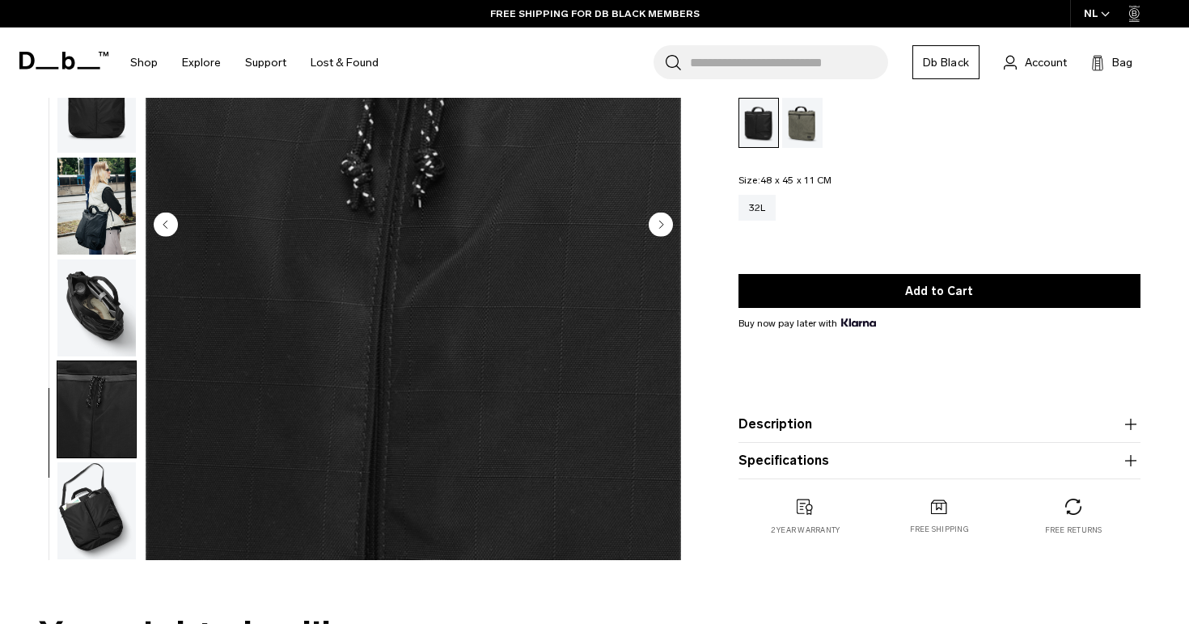
click at [84, 473] on img "button" at bounding box center [96, 511] width 78 height 97
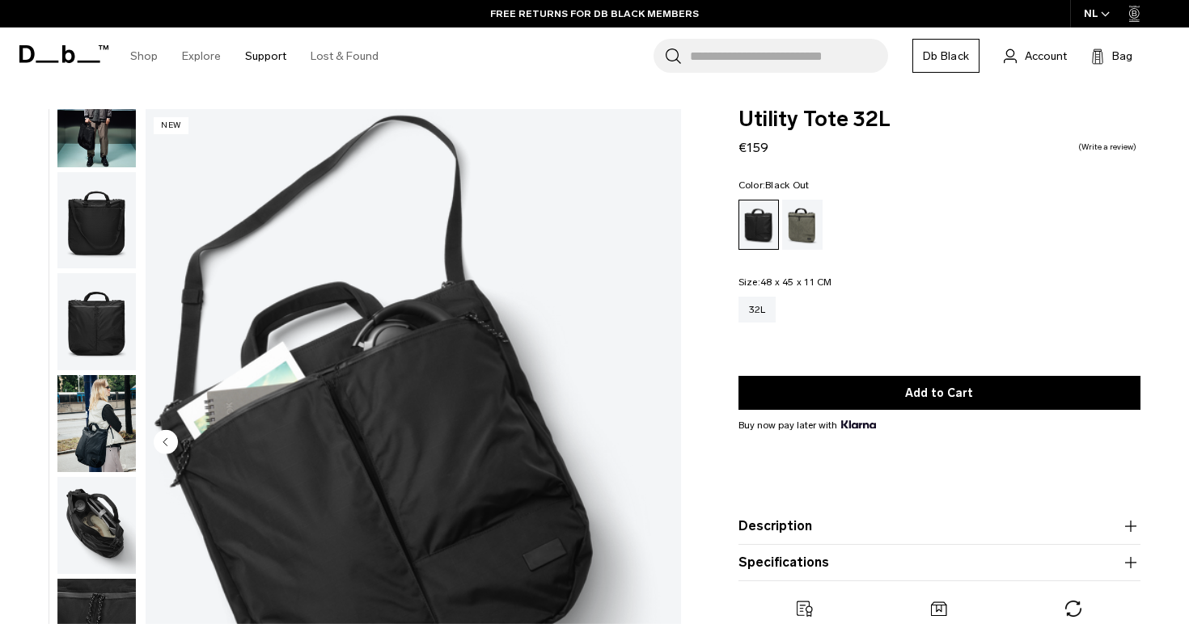
scroll to position [0, 0]
